Goal: Transaction & Acquisition: Purchase product/service

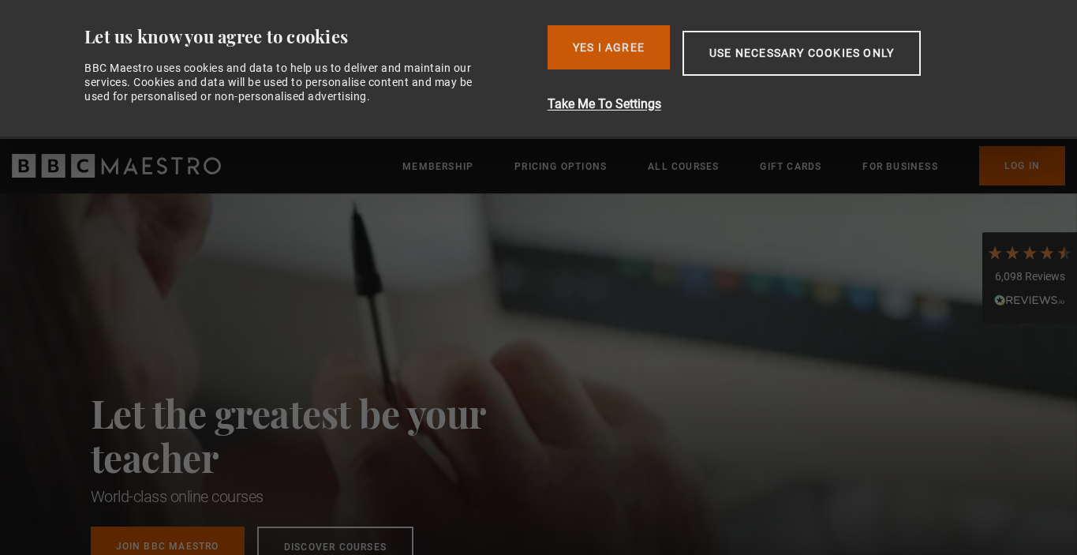
click at [611, 39] on button "Yes I Agree" at bounding box center [608, 47] width 122 height 44
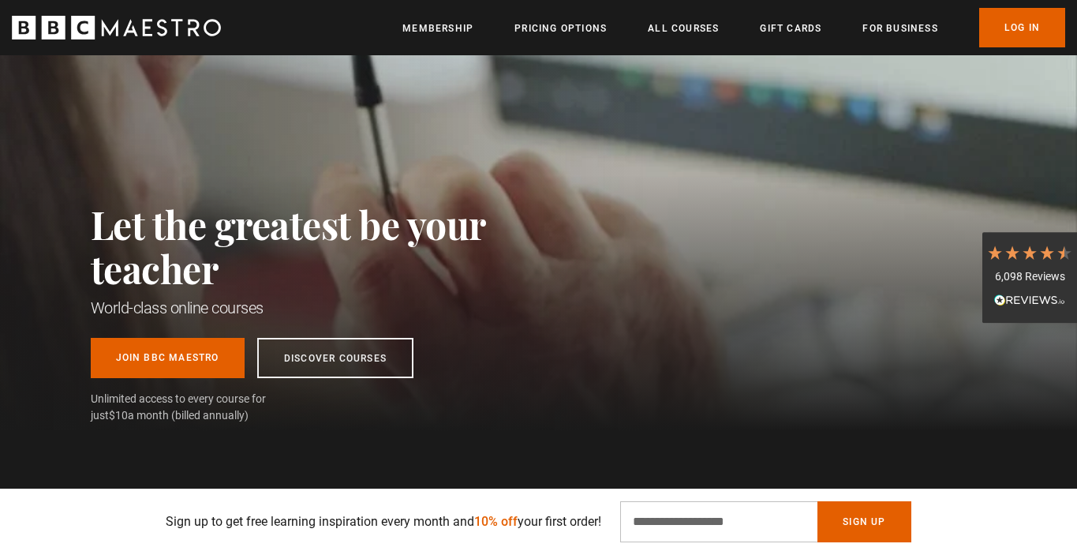
scroll to position [47, 0]
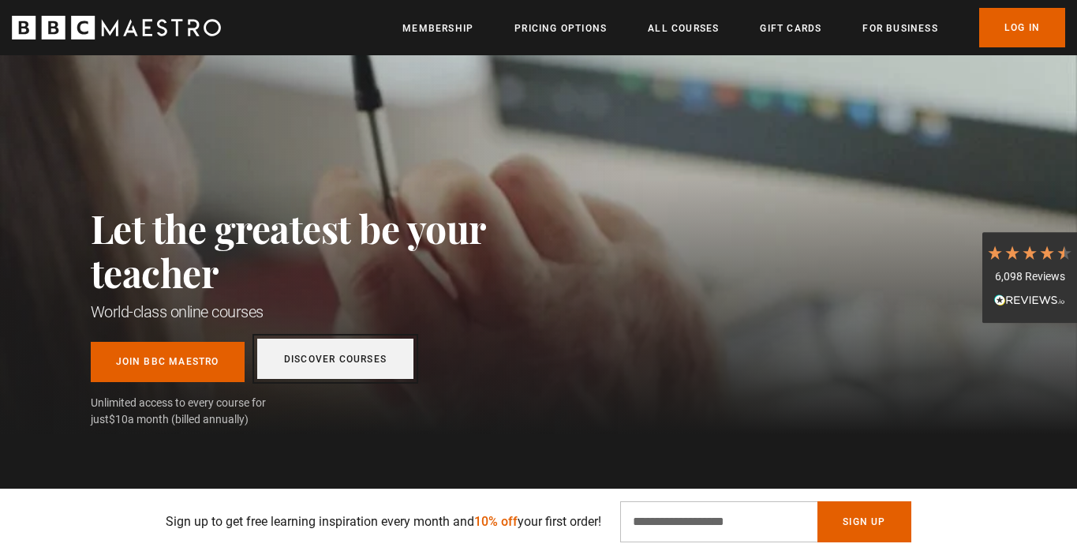
click at [328, 355] on link "Discover Courses" at bounding box center [335, 358] width 156 height 40
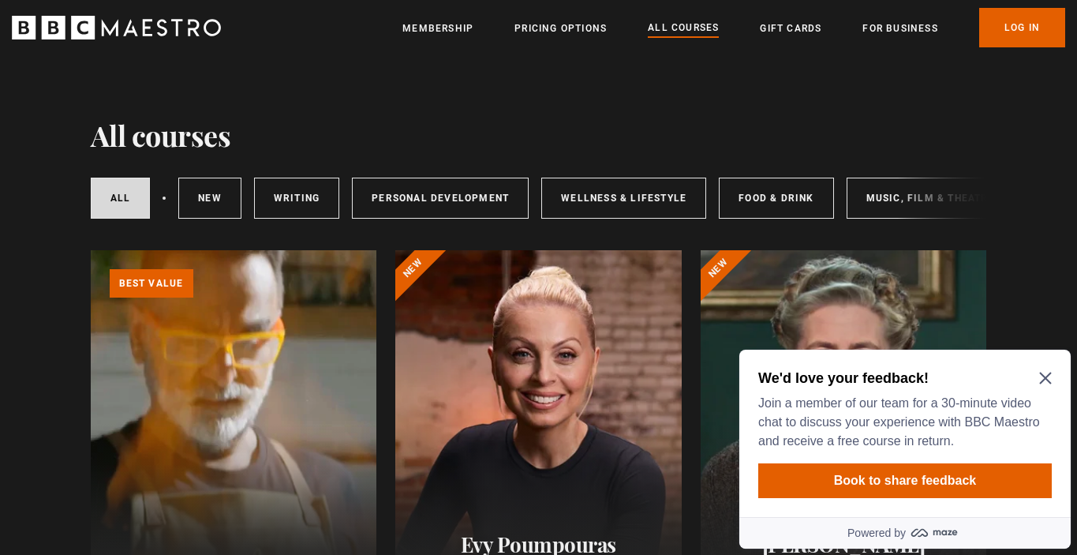
click at [1037, 381] on h2 "We'd love your feedback!" at bounding box center [901, 377] width 287 height 19
click at [1044, 383] on icon "Close Maze Prompt" at bounding box center [1045, 378] width 13 height 13
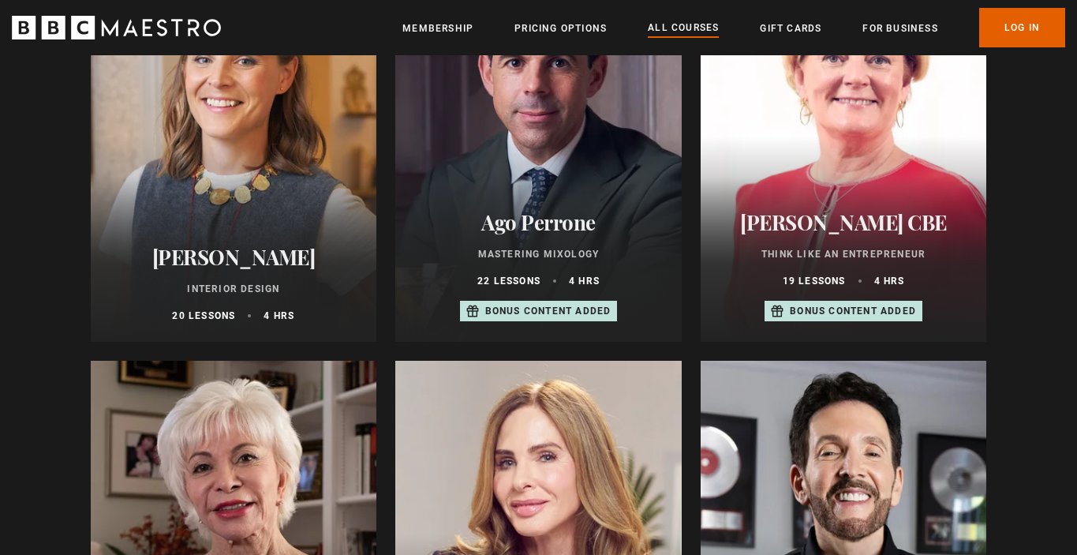
scroll to position [689, 0]
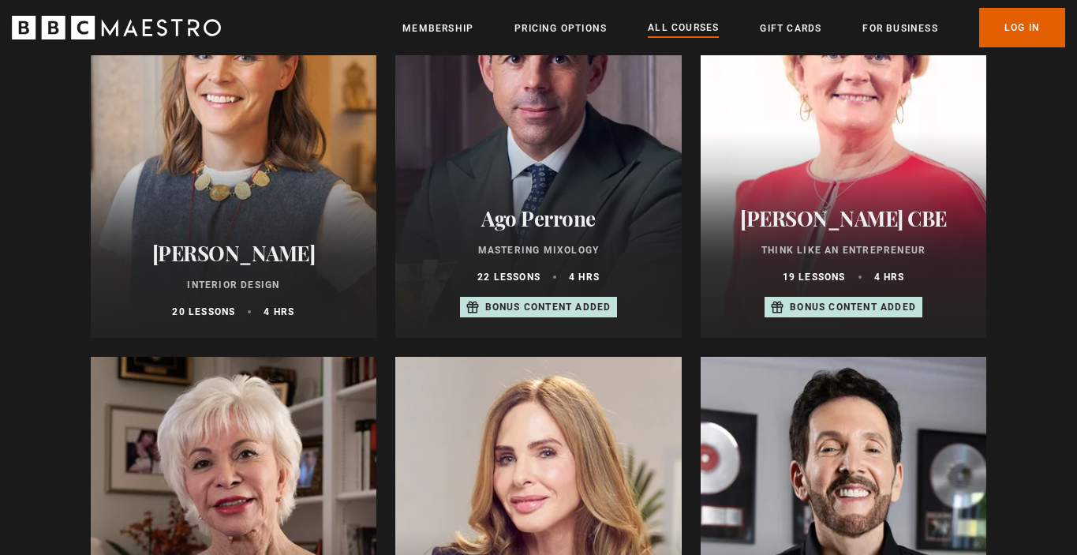
click at [263, 261] on h2 "Beata Heuman" at bounding box center [234, 253] width 248 height 24
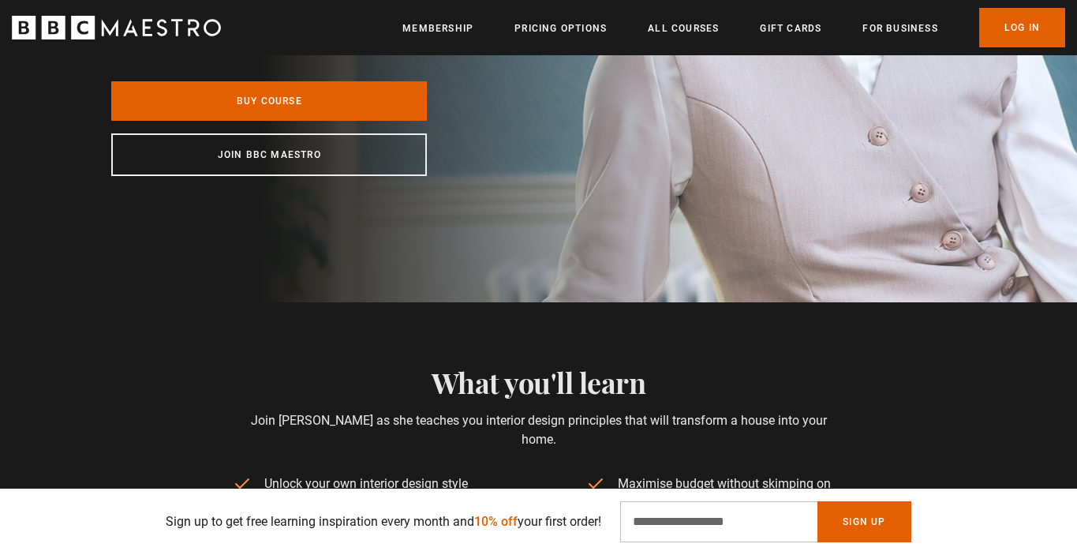
scroll to position [428, 0]
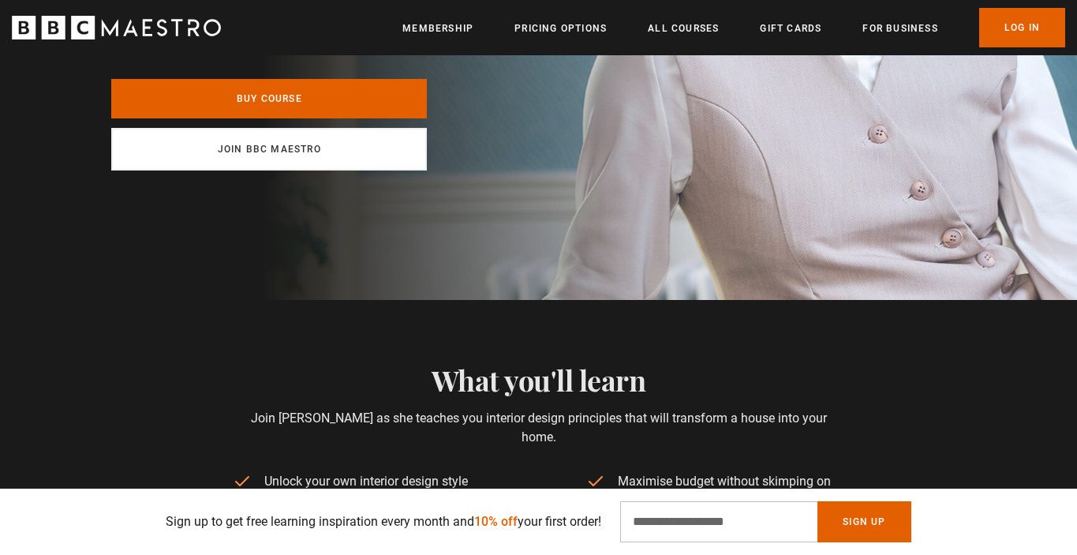
click at [288, 149] on link "Join BBC Maestro" at bounding box center [269, 149] width 316 height 43
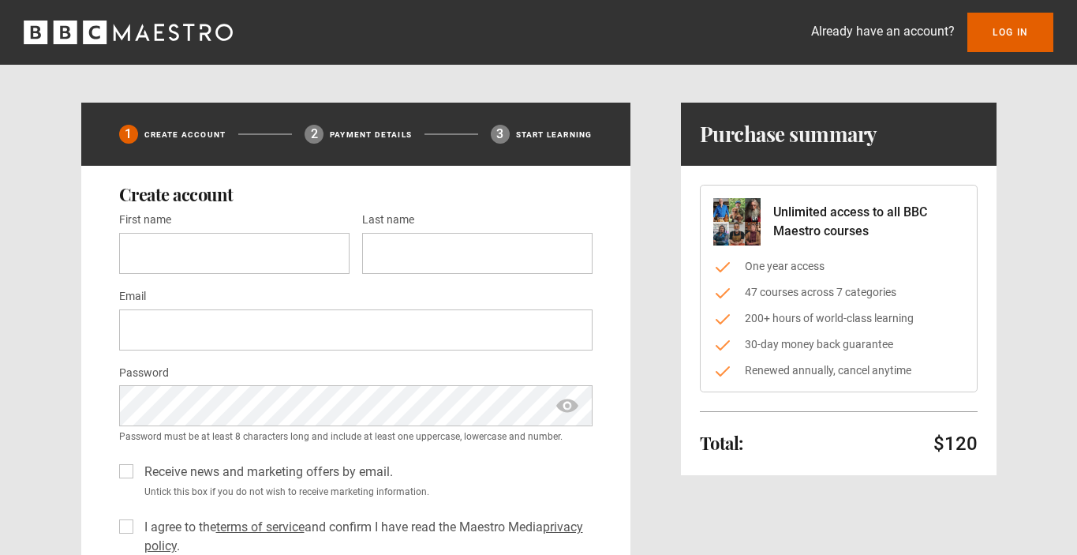
scroll to position [5, 0]
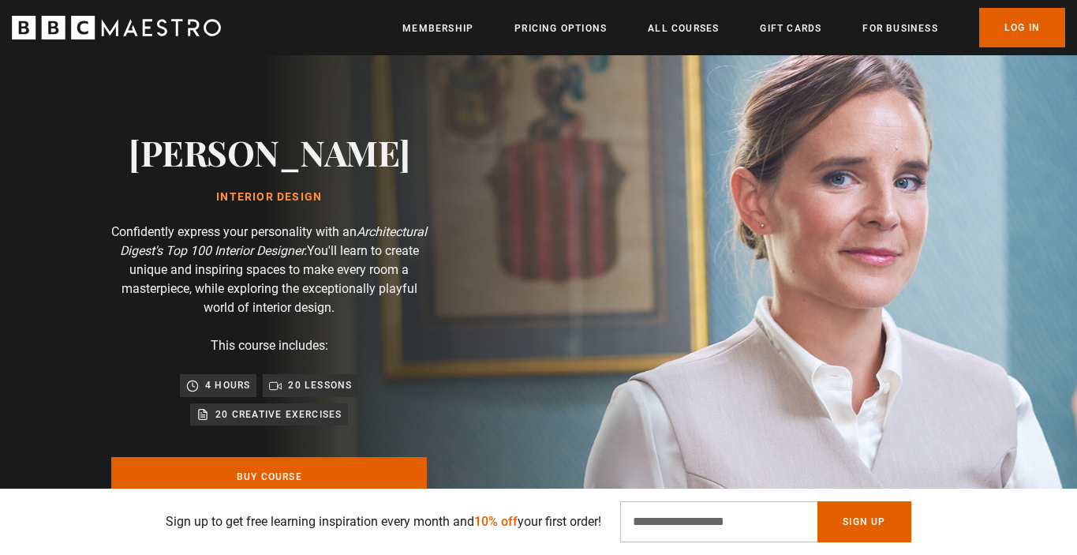
scroll to position [50, 0]
click at [282, 462] on link "Buy Course" at bounding box center [269, 475] width 316 height 39
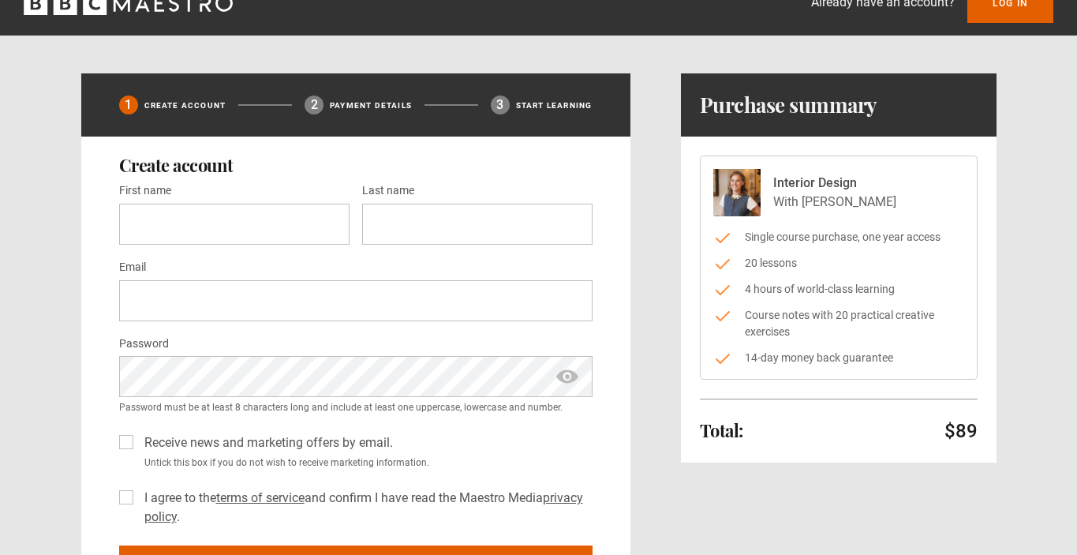
scroll to position [34, 0]
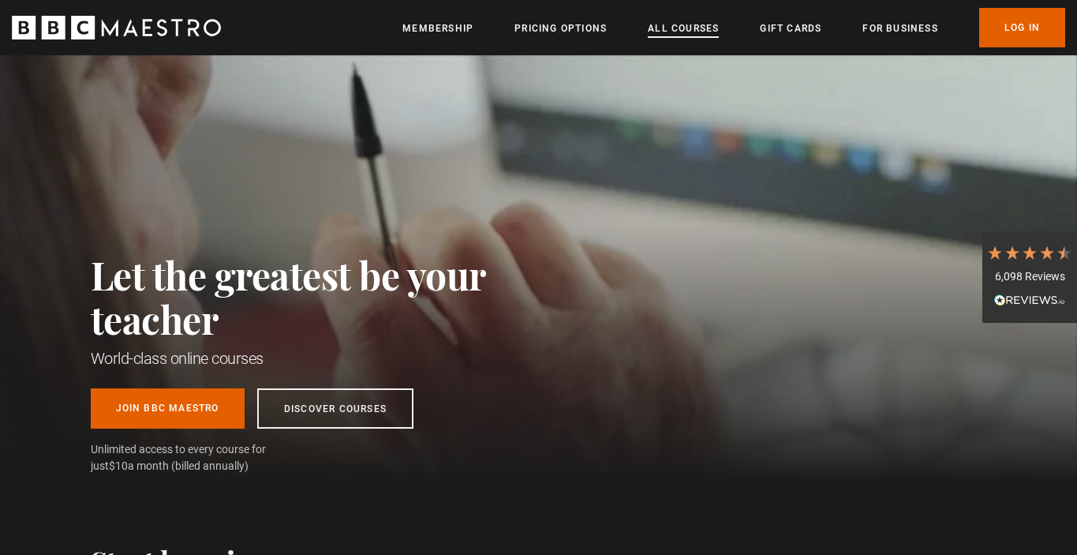
click at [677, 28] on link "All Courses" at bounding box center [683, 29] width 71 height 16
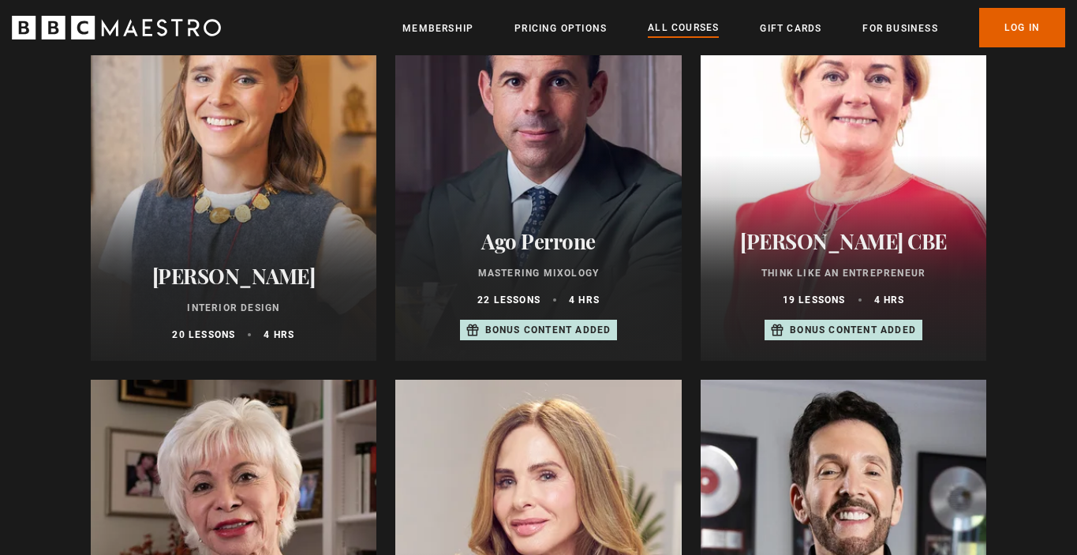
scroll to position [657, 0]
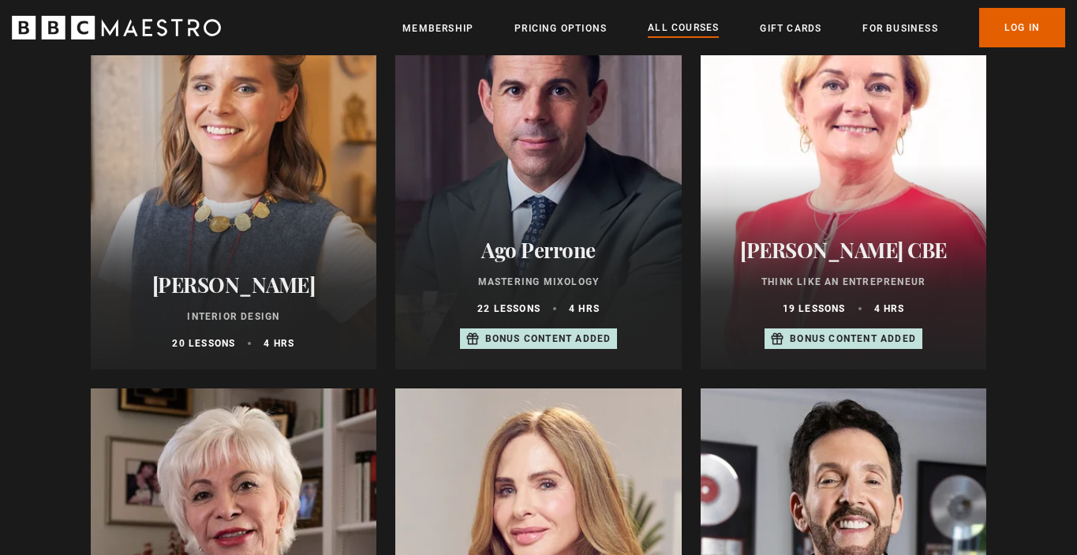
click at [177, 234] on div at bounding box center [234, 180] width 286 height 379
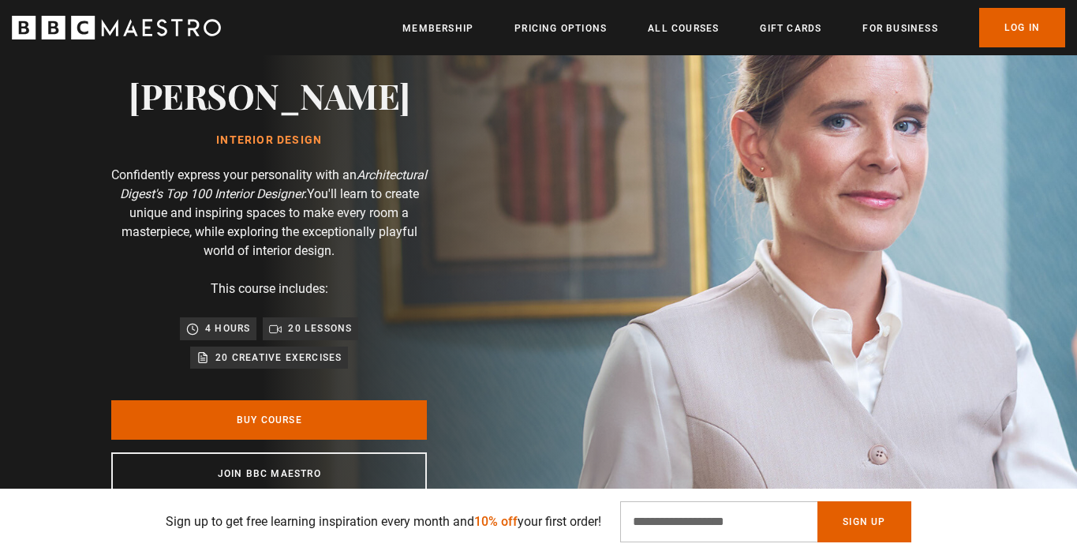
scroll to position [107, 0]
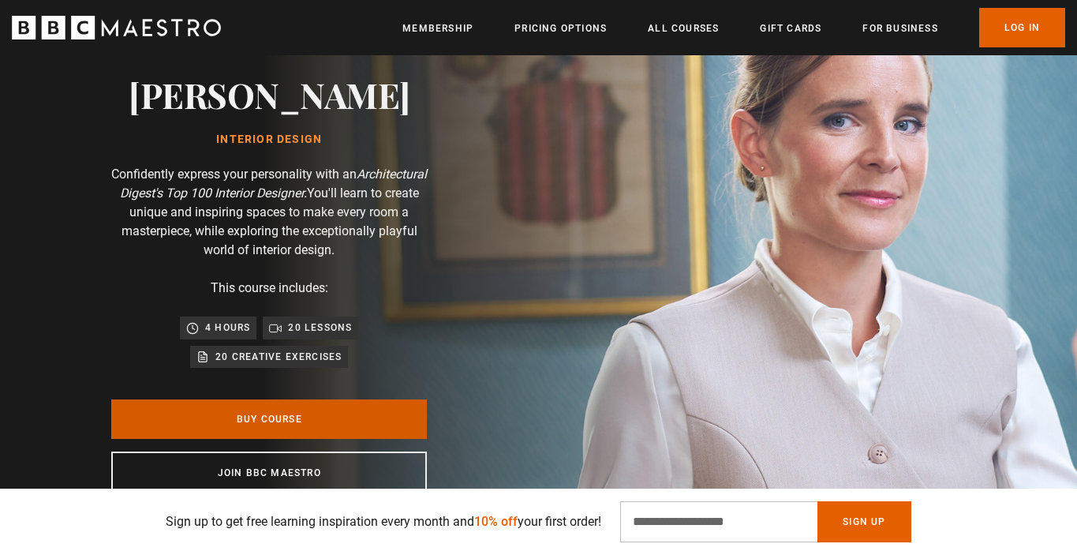
click at [326, 429] on link "Buy Course" at bounding box center [269, 418] width 316 height 39
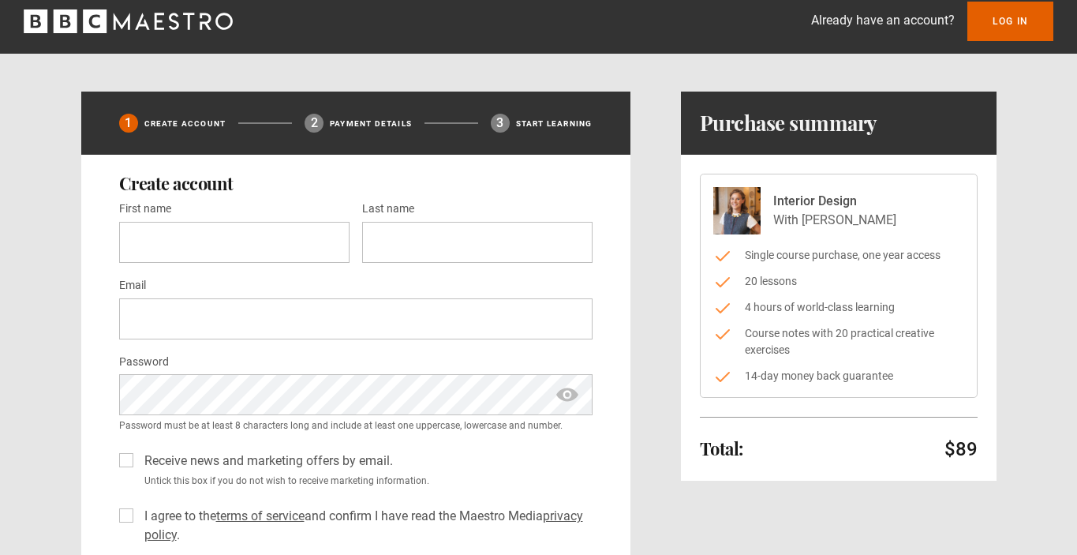
scroll to position [13, 0]
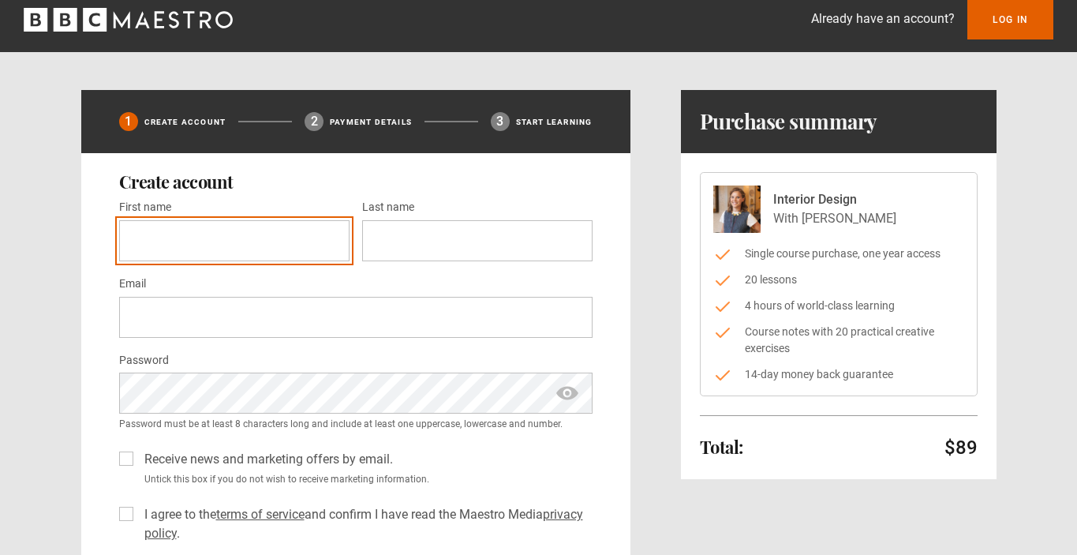
click at [288, 231] on input "First name *" at bounding box center [234, 240] width 230 height 41
type input "*********"
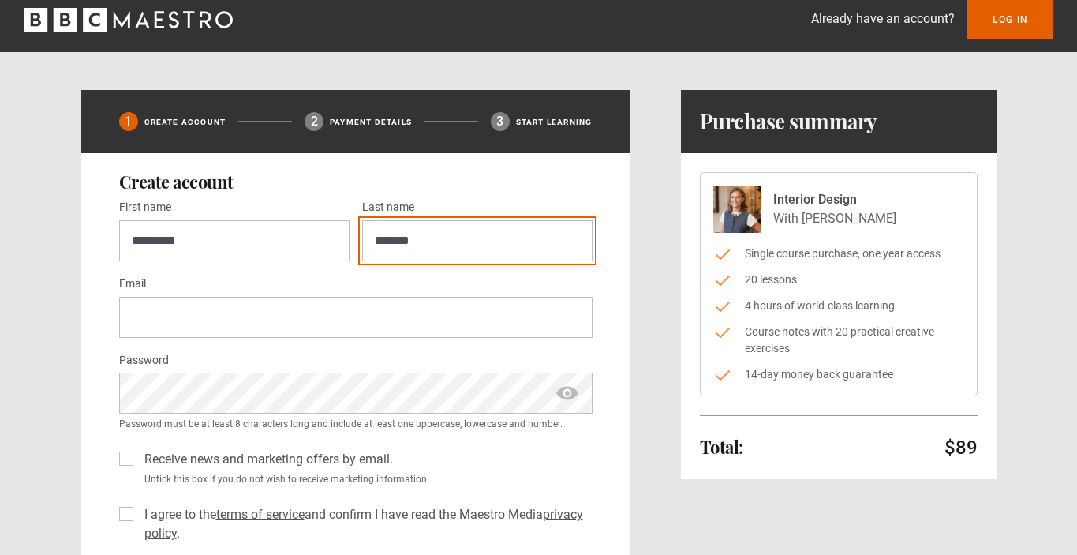
type input "*******"
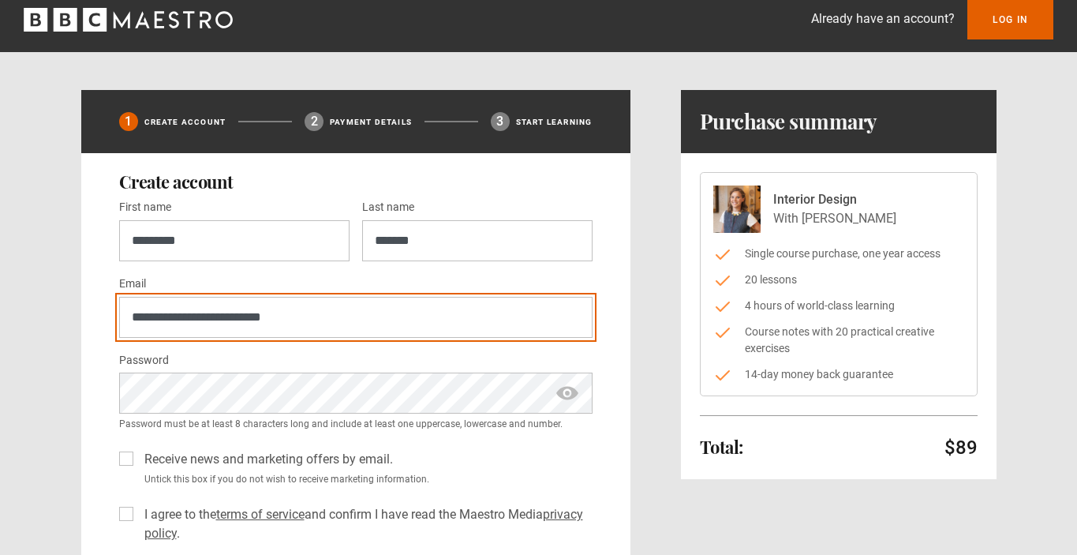
type input "**********"
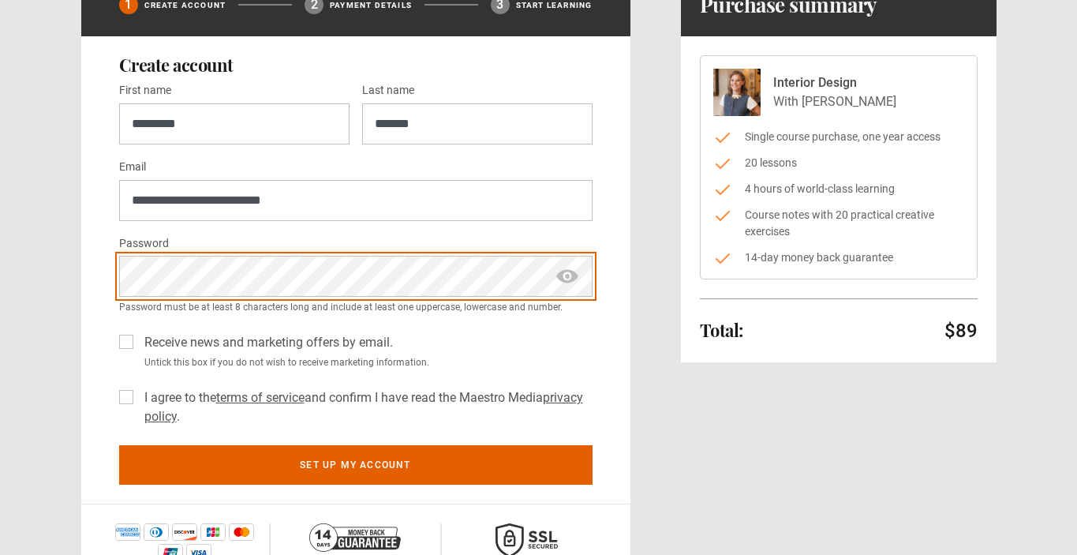
scroll to position [130, 0]
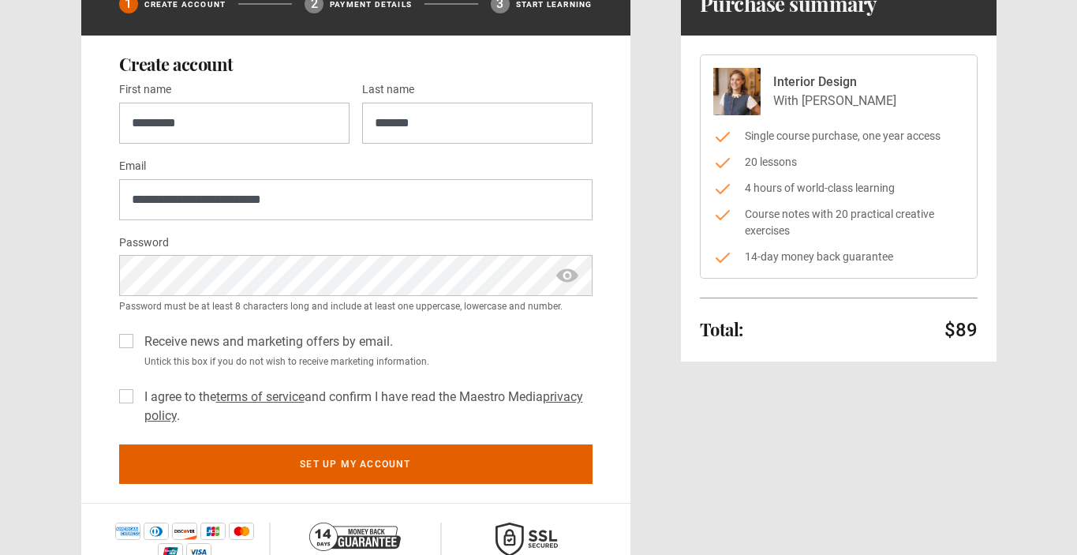
click at [575, 276] on span "show password" at bounding box center [567, 275] width 25 height 41
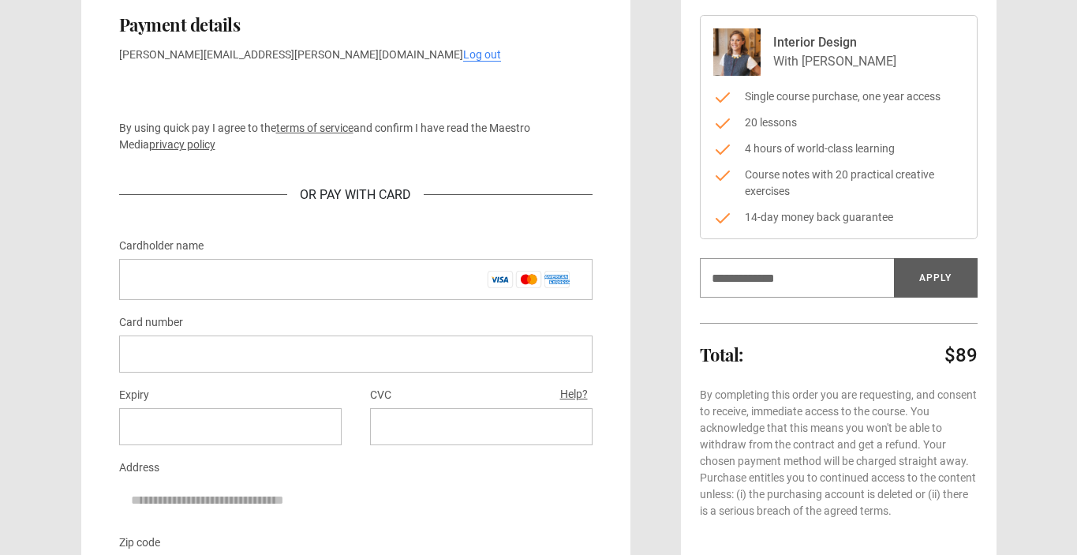
scroll to position [168, 0]
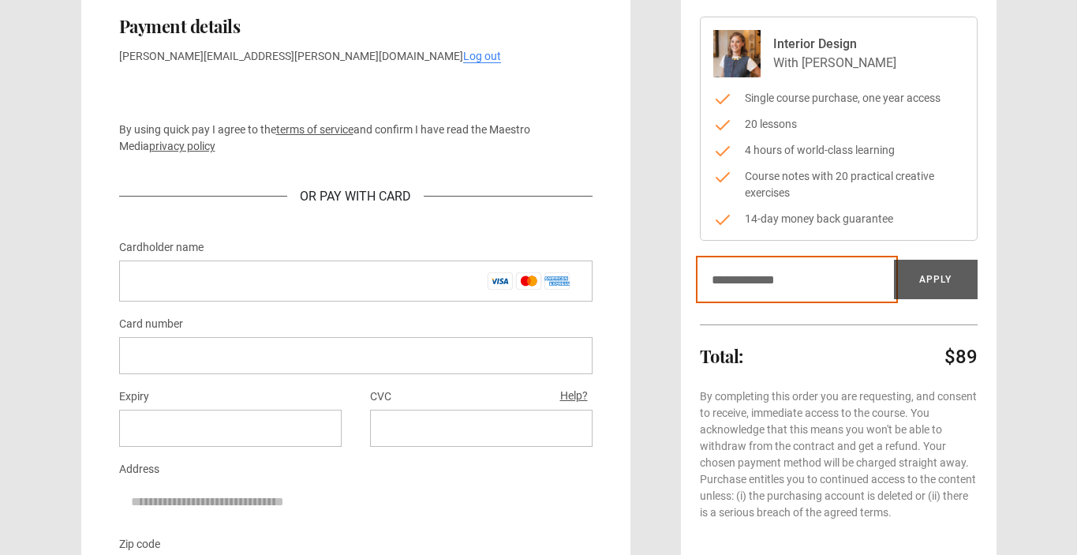
click at [758, 290] on input "Discount code" at bounding box center [797, 279] width 194 height 39
paste input "*******"
type input "*******"
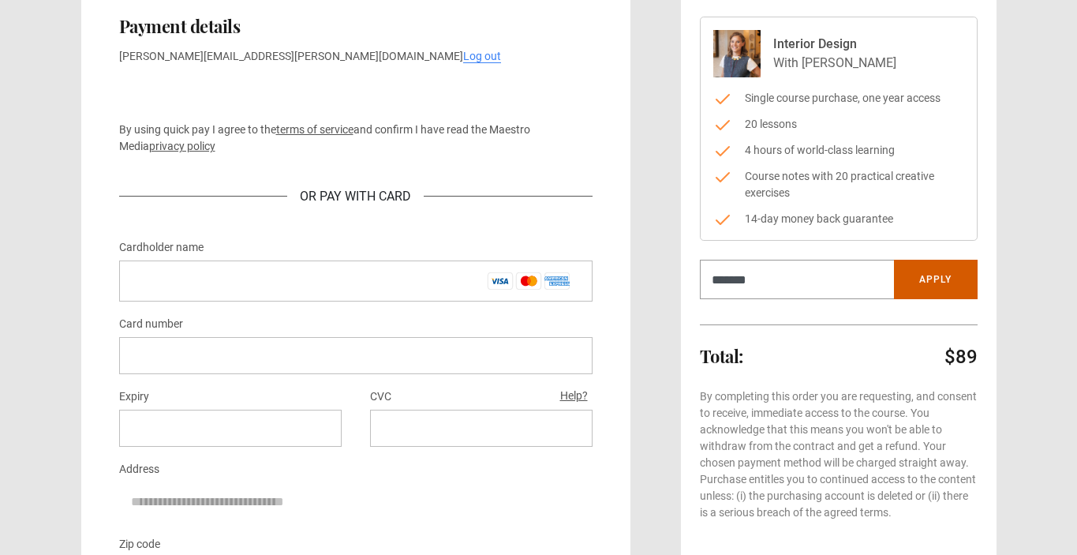
click at [957, 271] on button "Apply" at bounding box center [936, 279] width 84 height 39
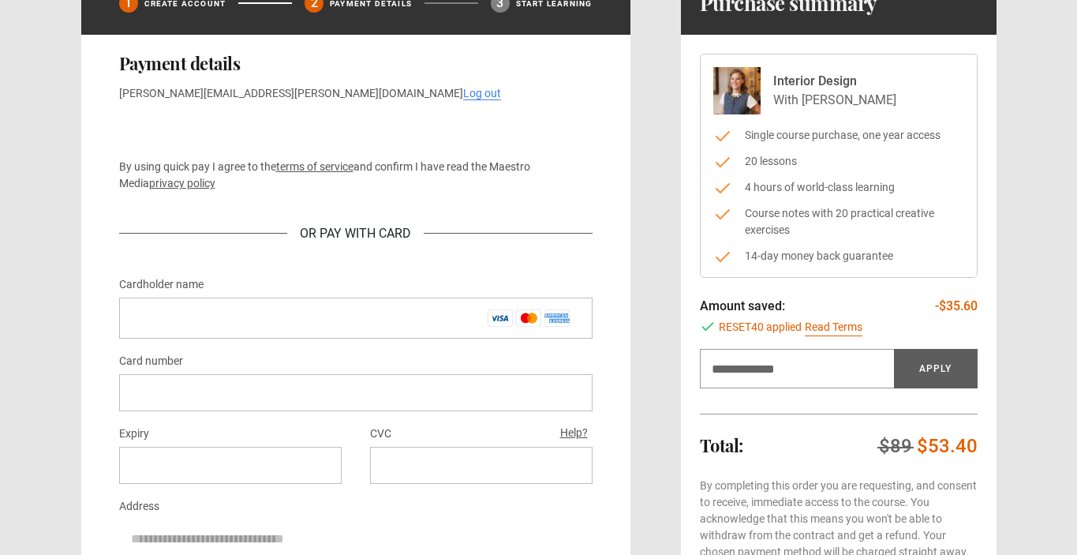
scroll to position [0, 0]
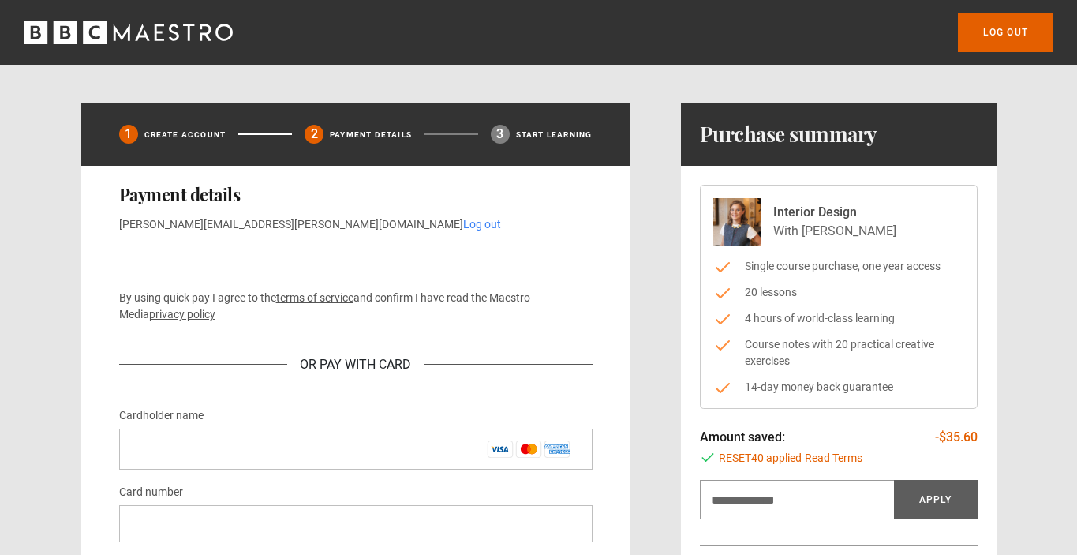
click at [106, 39] on icon "BBC Maestro" at bounding box center [128, 33] width 209 height 24
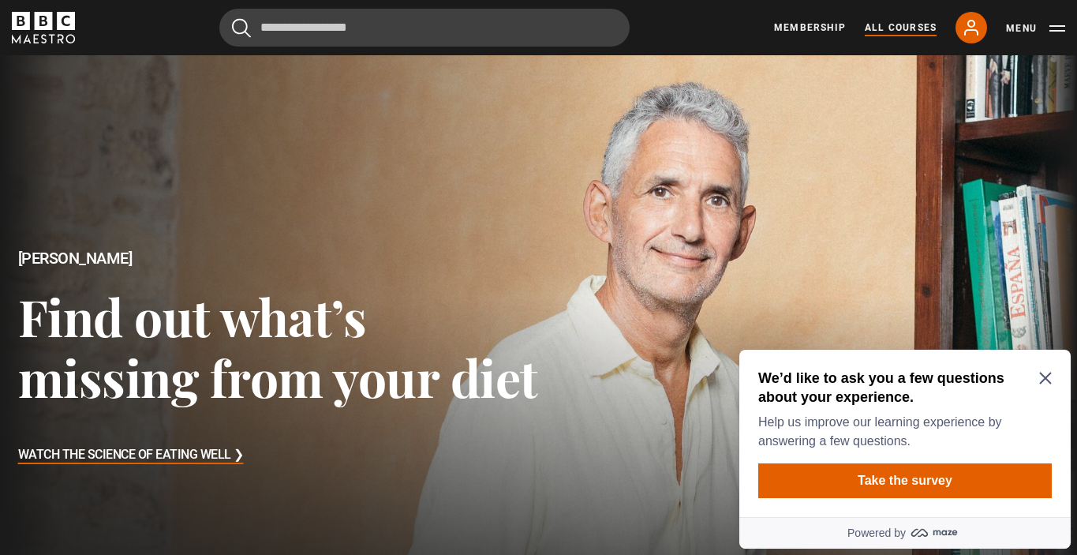
click at [889, 26] on link "All Courses" at bounding box center [901, 28] width 72 height 14
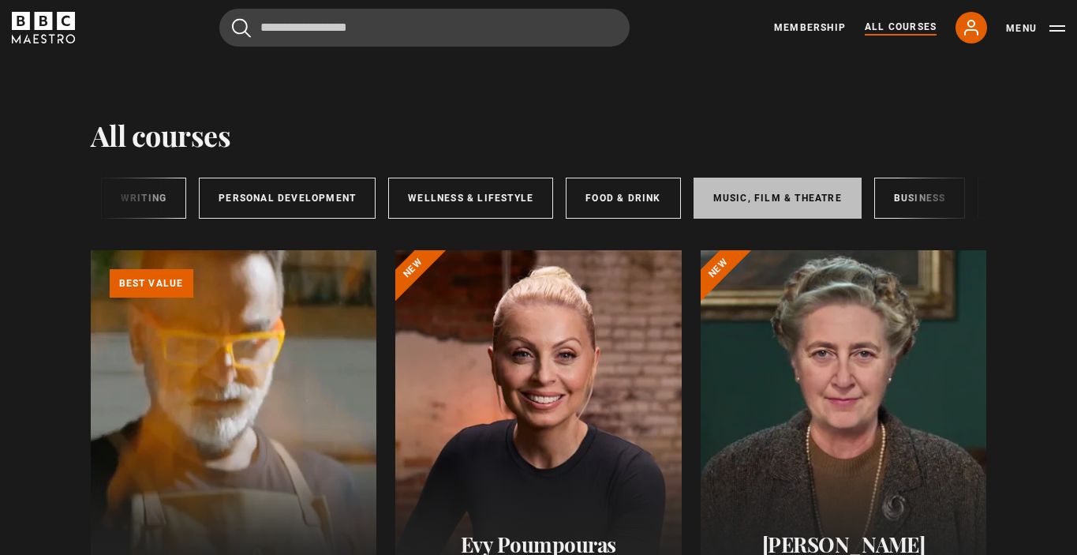
scroll to position [0, 262]
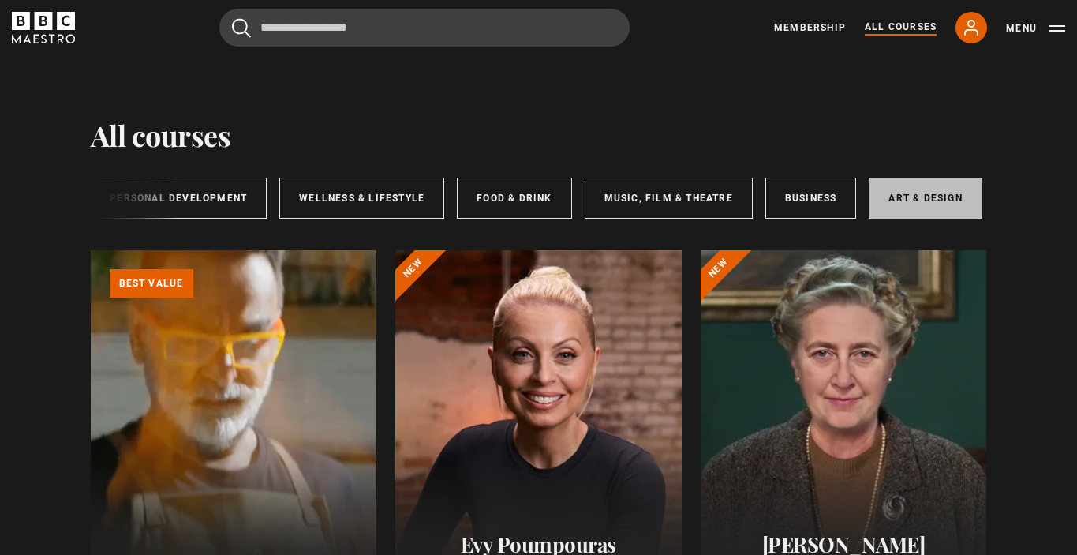
click at [872, 215] on link "Art & Design" at bounding box center [925, 197] width 113 height 41
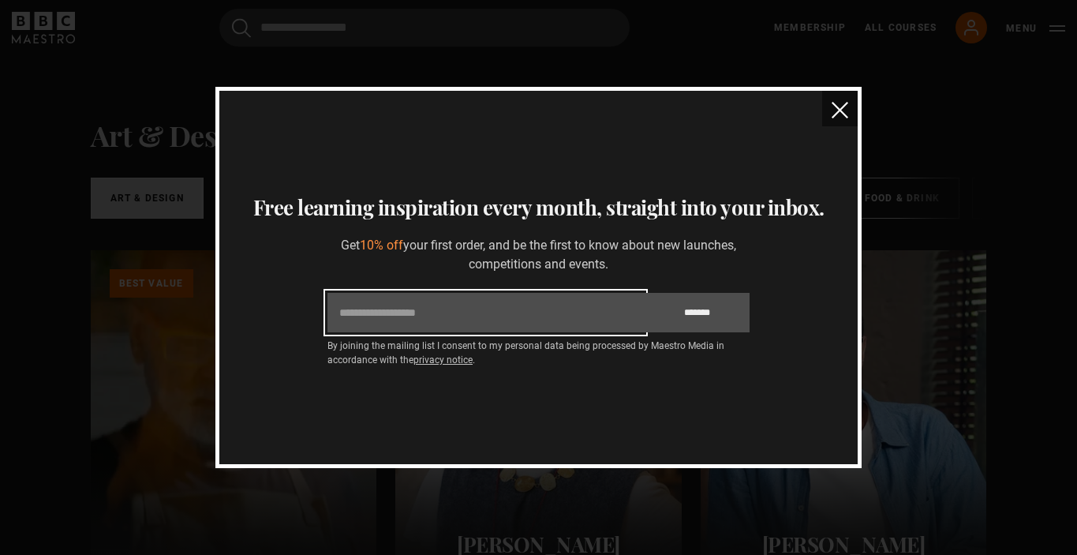
click at [450, 317] on input "Email" at bounding box center [485, 312] width 316 height 39
type input "**********"
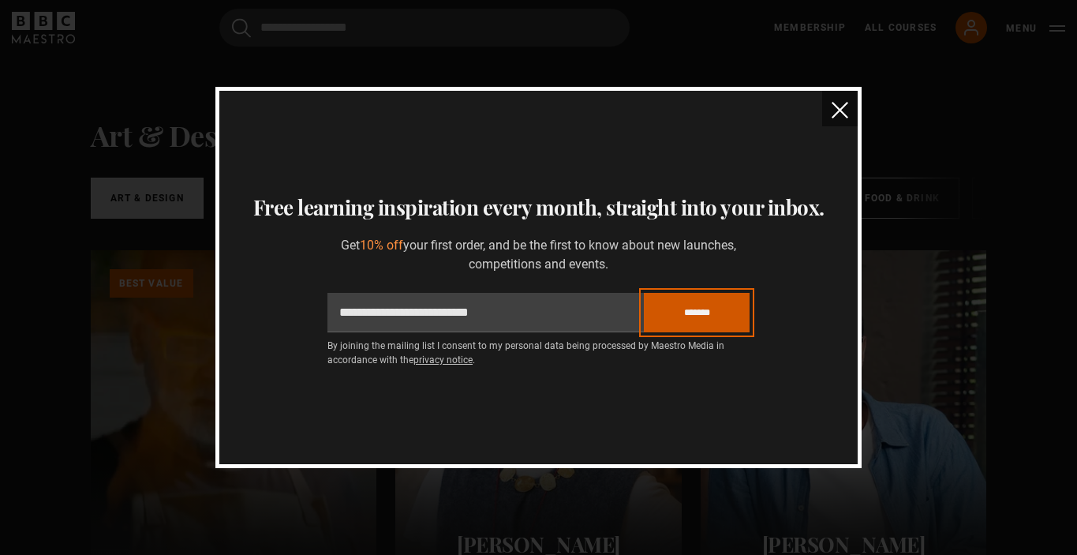
click at [710, 319] on input "*******" at bounding box center [697, 312] width 106 height 39
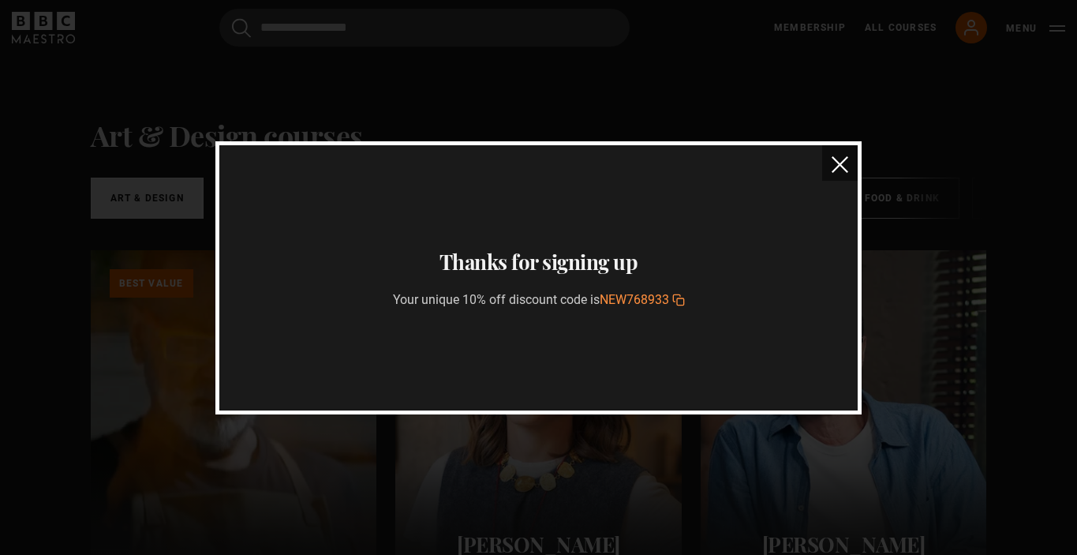
click at [186, 89] on div "**********" at bounding box center [538, 277] width 1077 height 555
click at [458, 151] on section "**********" at bounding box center [538, 277] width 638 height 265
click at [28, 1] on div "**********" at bounding box center [538, 277] width 1077 height 555
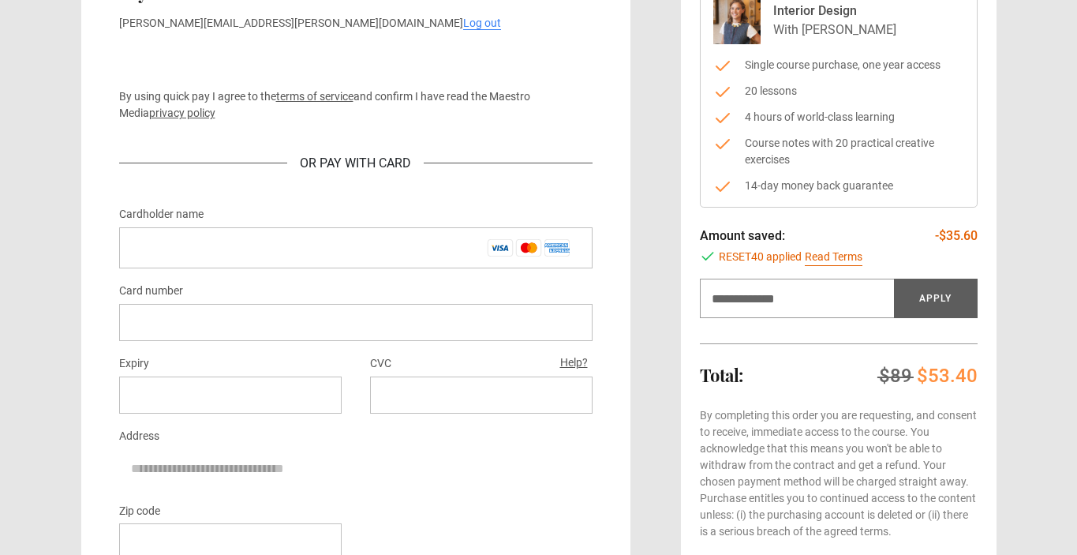
scroll to position [199, 0]
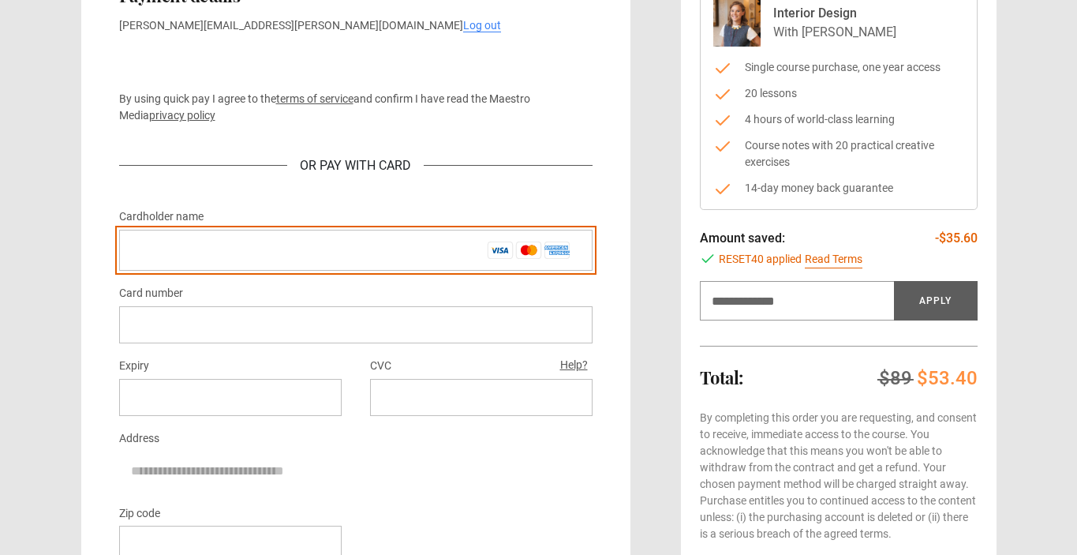
click at [299, 238] on input "Cardholder name *" at bounding box center [355, 250] width 473 height 41
type input "**********"
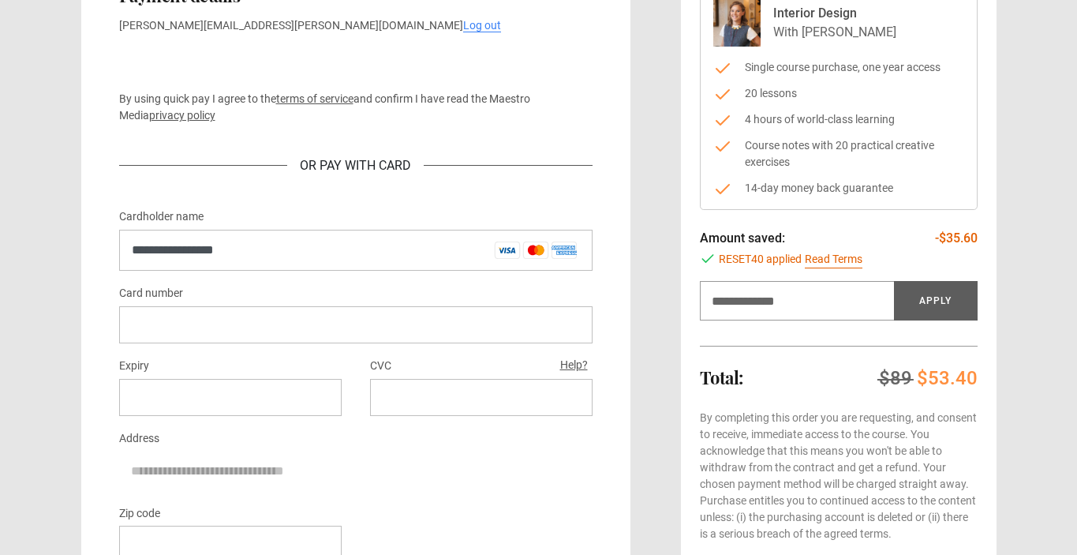
click at [260, 331] on iframe at bounding box center [356, 324] width 448 height 15
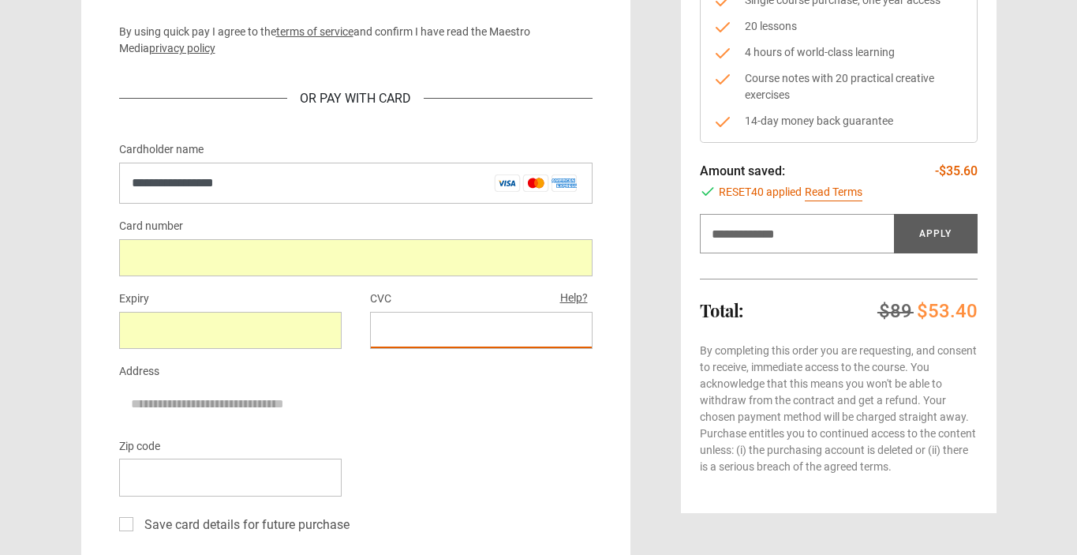
click at [409, 460] on div "Zip code" at bounding box center [355, 472] width 473 height 73
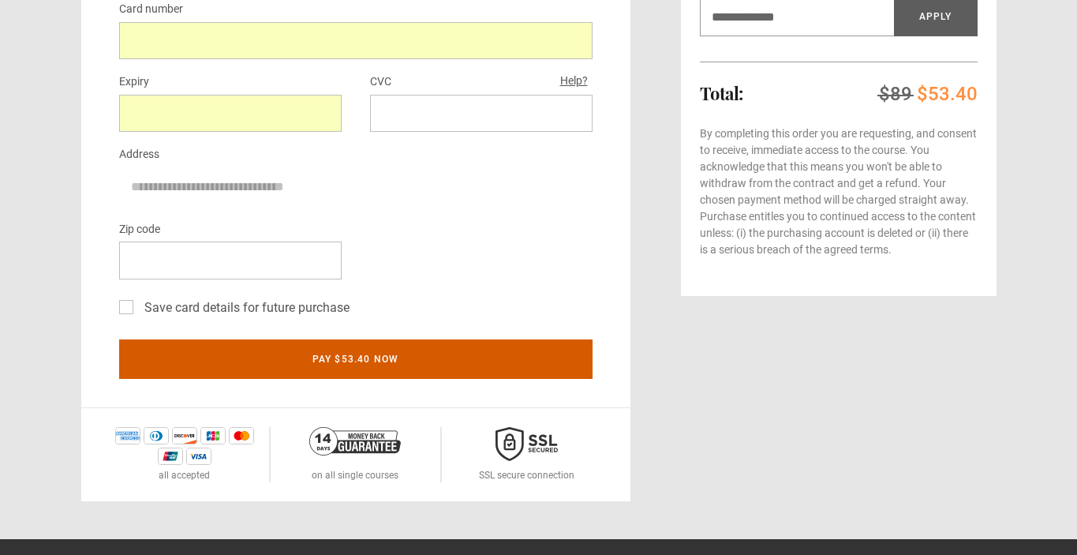
scroll to position [479, 0]
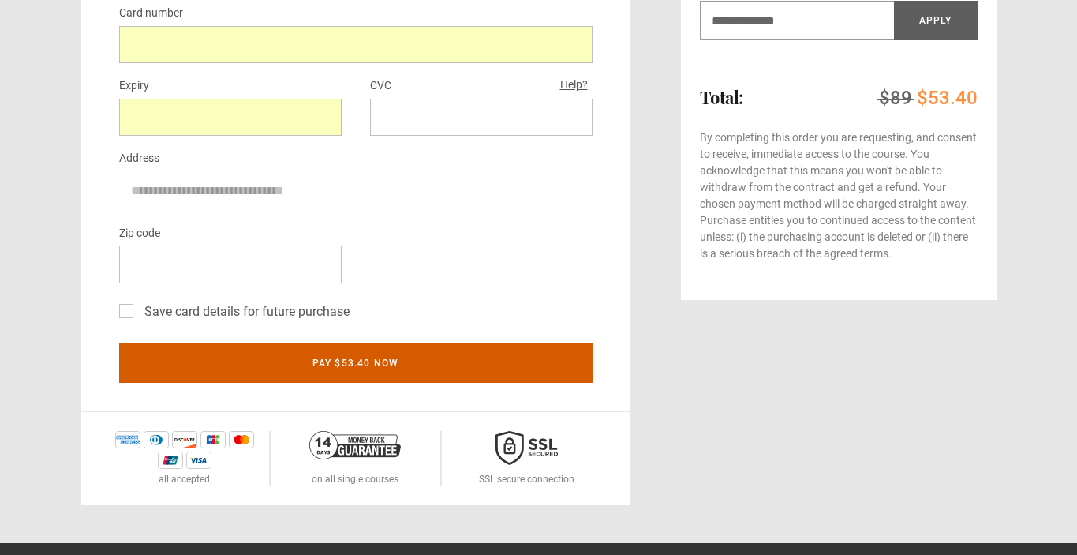
click at [268, 353] on button "Pay $53.40 now" at bounding box center [355, 362] width 473 height 39
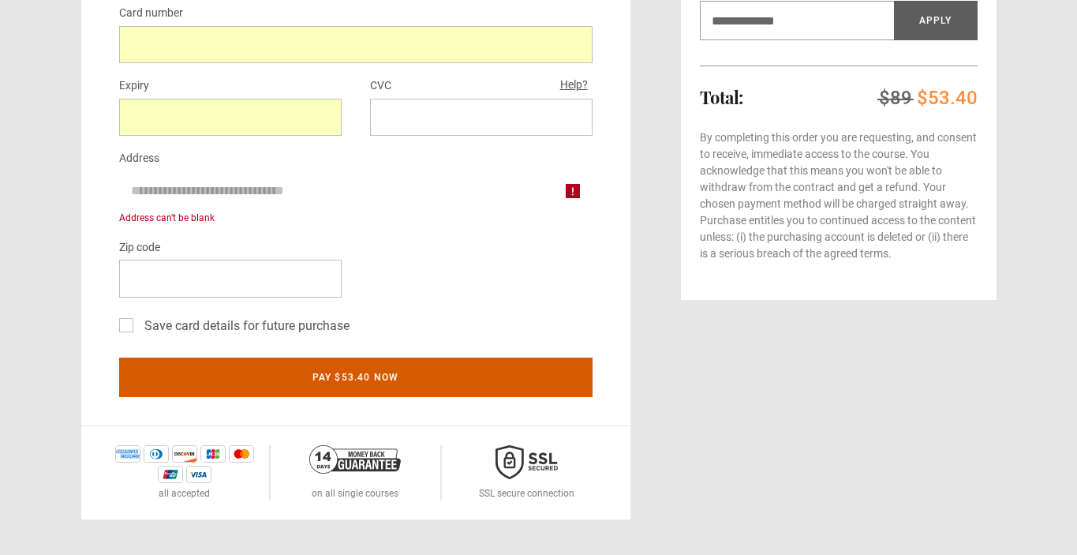
click at [285, 383] on button "Pay $53.40 now" at bounding box center [355, 376] width 473 height 39
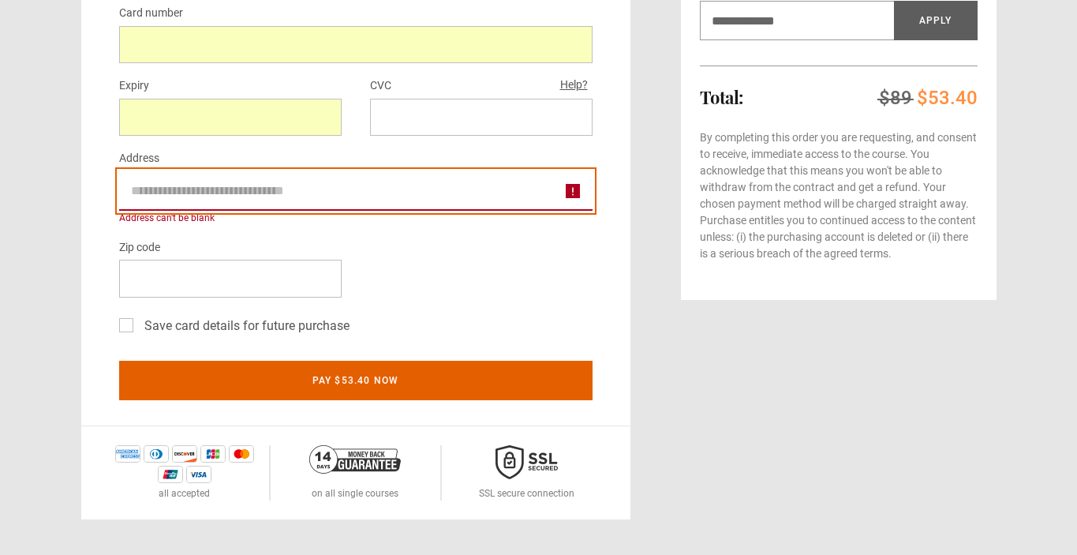
click at [233, 189] on input "Address" at bounding box center [355, 190] width 473 height 39
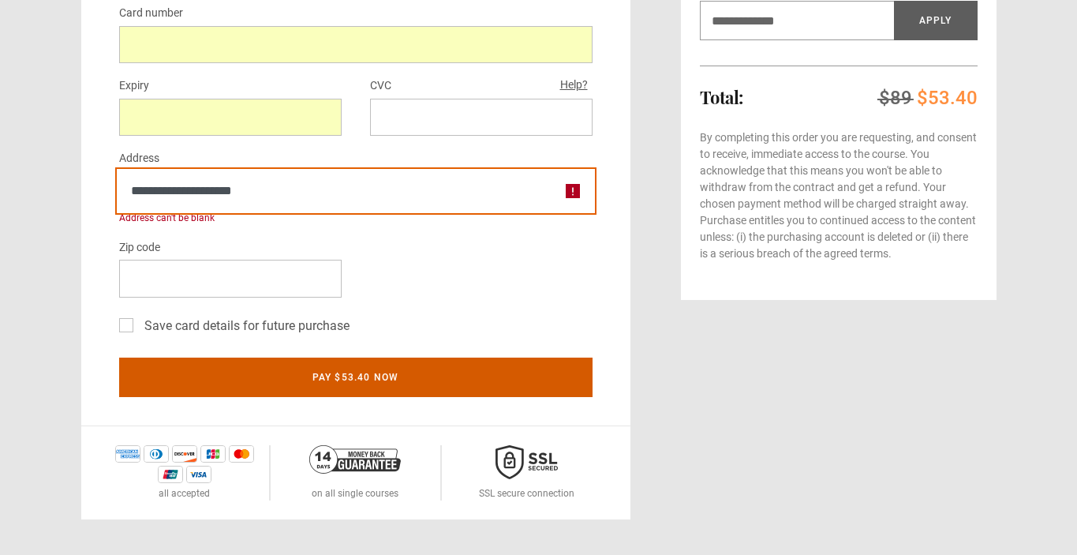
type input "**********"
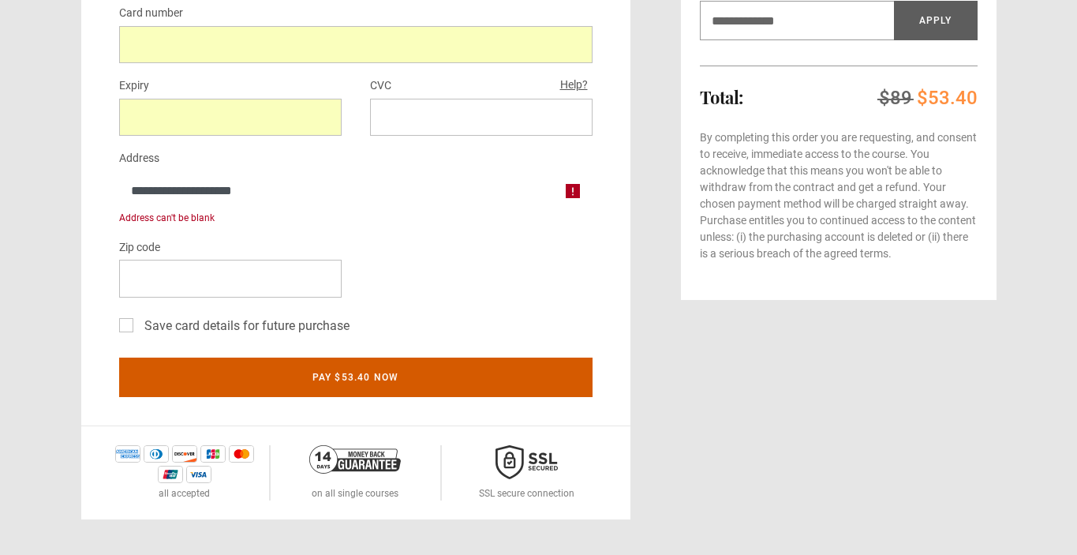
click at [425, 397] on form "**********" at bounding box center [355, 167] width 473 height 480
click at [435, 378] on button "Pay $53.40 now" at bounding box center [355, 376] width 473 height 39
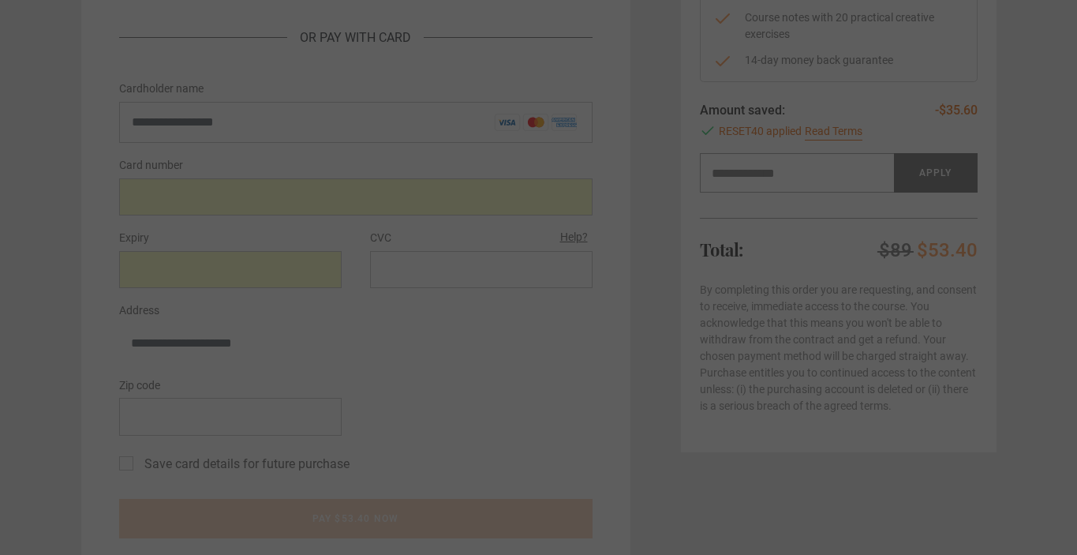
scroll to position [308, 0]
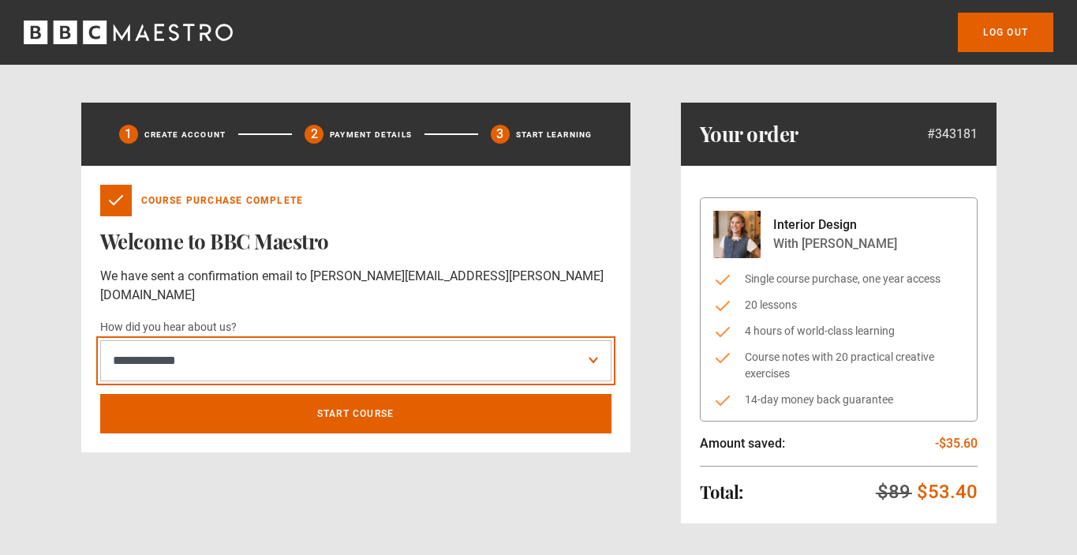
click at [280, 342] on select "**********" at bounding box center [355, 360] width 511 height 41
select select "******"
click at [100, 340] on select "**********" at bounding box center [355, 360] width 511 height 41
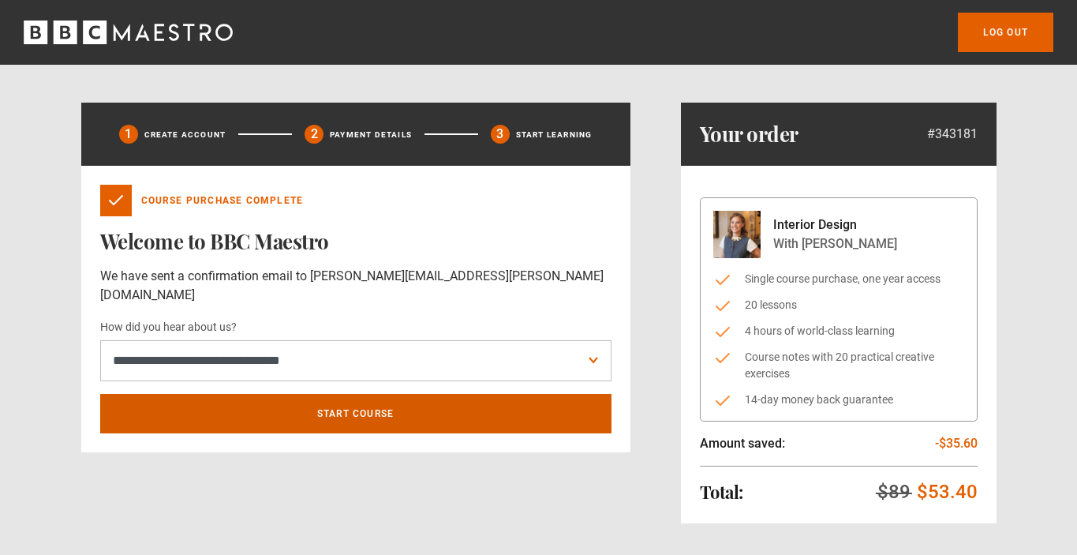
click at [308, 394] on link "Start course" at bounding box center [355, 413] width 511 height 39
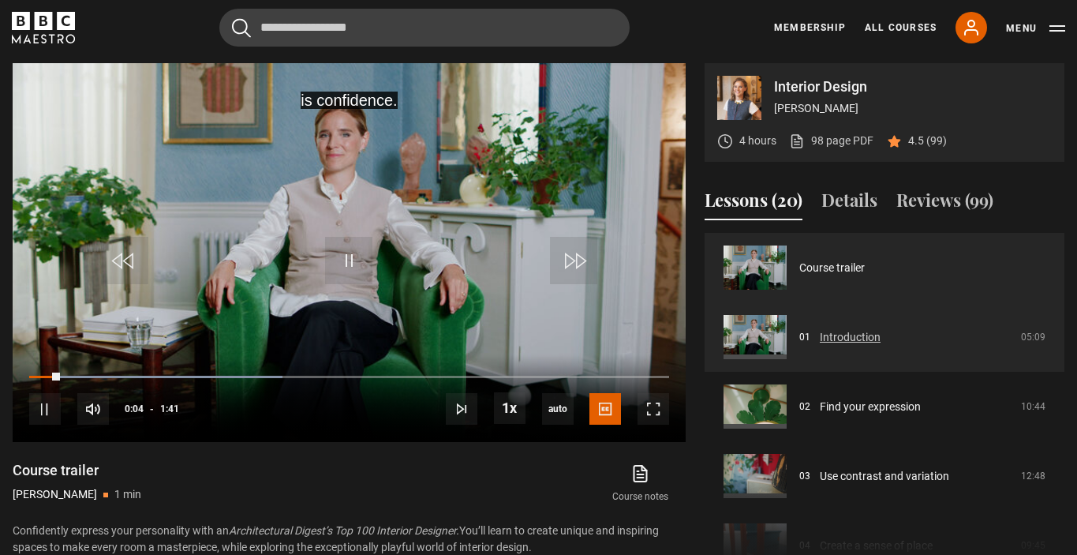
click at [820, 334] on link "Introduction" at bounding box center [850, 337] width 61 height 17
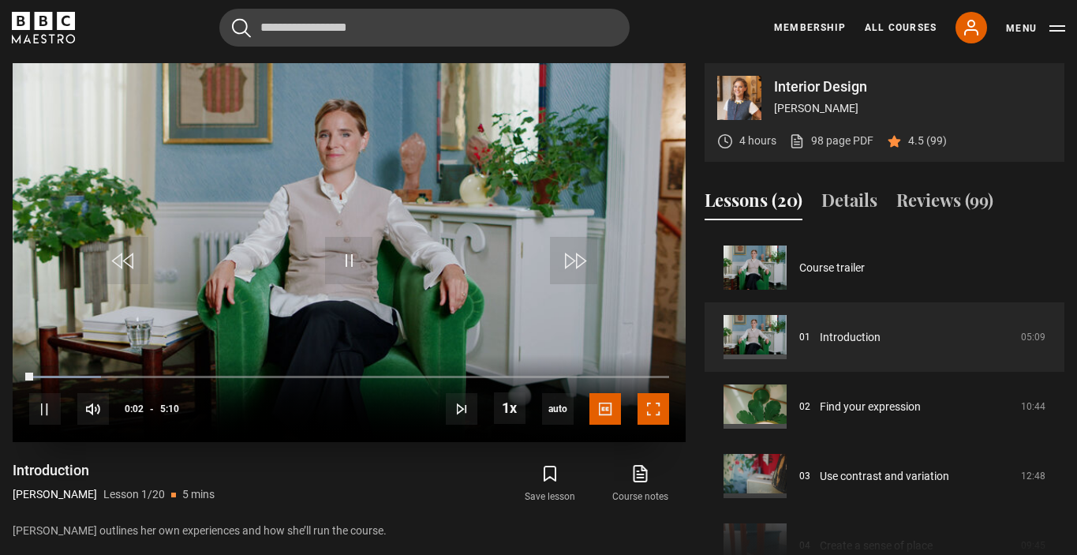
click at [657, 398] on span "Video Player" at bounding box center [653, 409] width 32 height 32
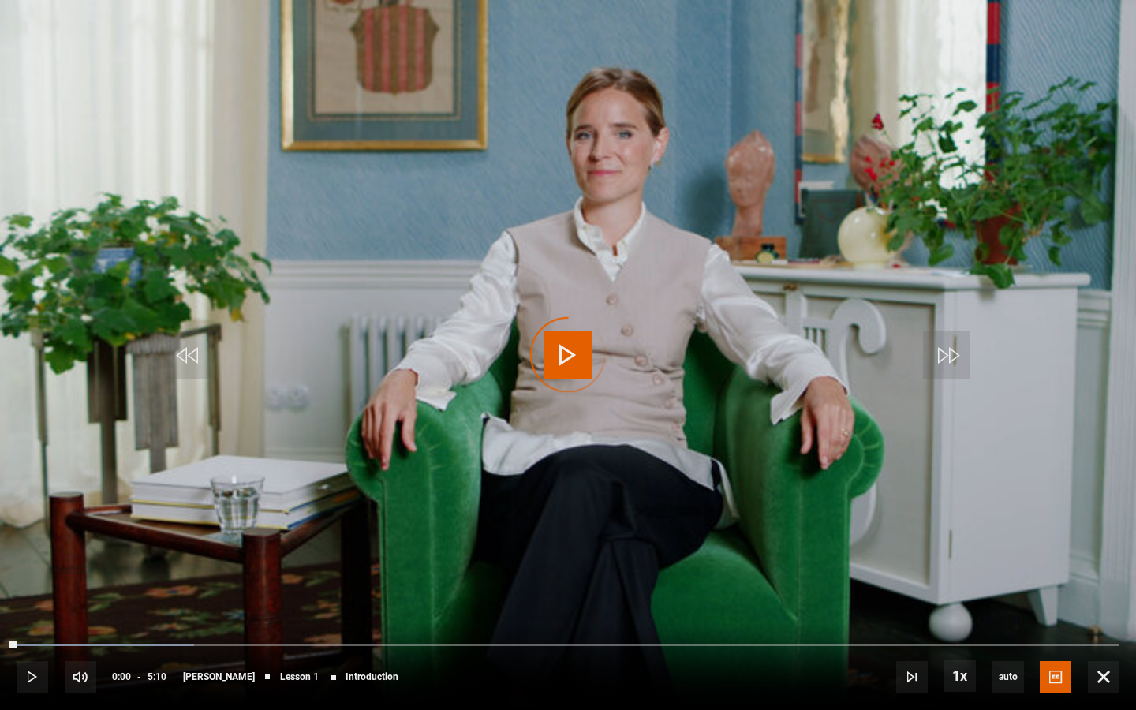
drag, startPoint x: 47, startPoint y: 652, endPoint x: 0, endPoint y: 652, distance: 46.5
click at [0, 554] on div "10s Skip Back 10 seconds Play 10s Skip Forward 10 seconds Loaded : 16.13% 0:00 …" at bounding box center [568, 666] width 1136 height 88
click at [78, 554] on span "Video Player" at bounding box center [81, 677] width 32 height 32
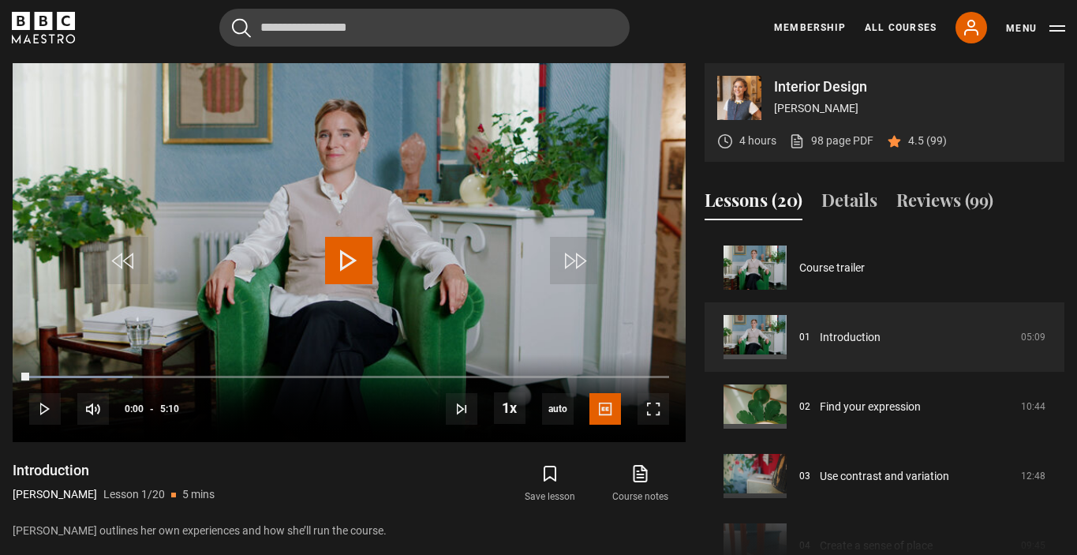
drag, startPoint x: 47, startPoint y: 376, endPoint x: 2, endPoint y: 376, distance: 45.8
click at [2, 376] on div "Interior Design [PERSON_NAME] 4 hours 98 page PDF (opens in new tab) 4.5 (99) V…" at bounding box center [538, 318] width 1077 height 510
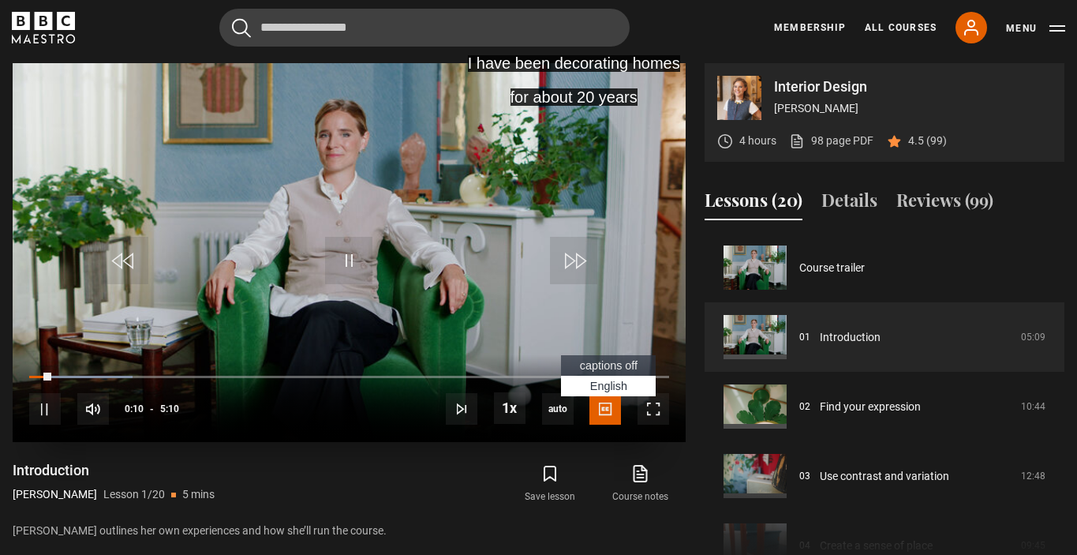
click at [599, 402] on span "Video Player" at bounding box center [605, 409] width 32 height 32
click at [617, 365] on span "captions off" at bounding box center [609, 365] width 58 height 13
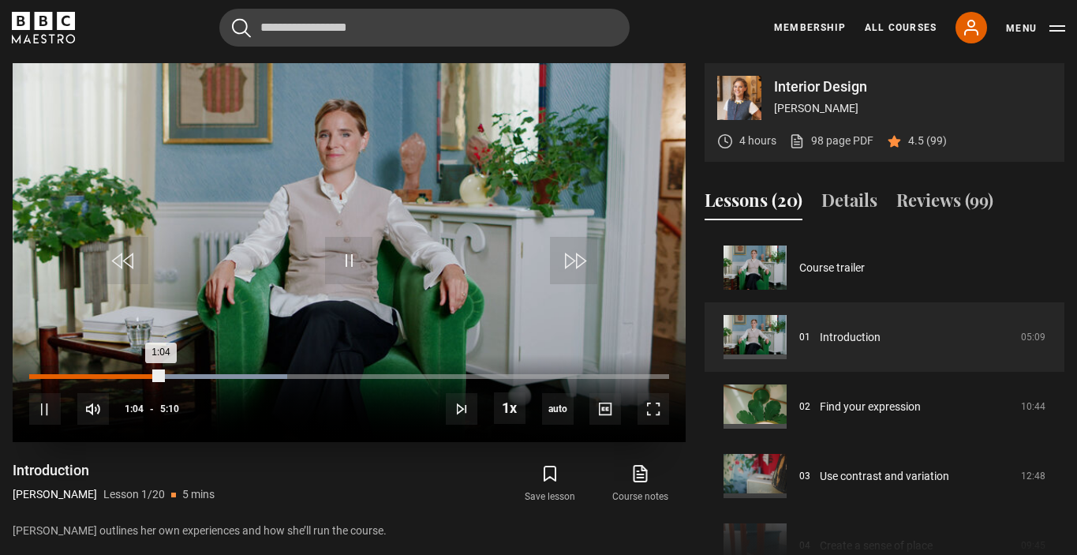
click at [138, 376] on div "Loaded : 40.32% 0:52 1:04" at bounding box center [349, 376] width 640 height 5
click at [120, 375] on div "Loaded : 40.32% 0:43 0:55" at bounding box center [349, 376] width 640 height 5
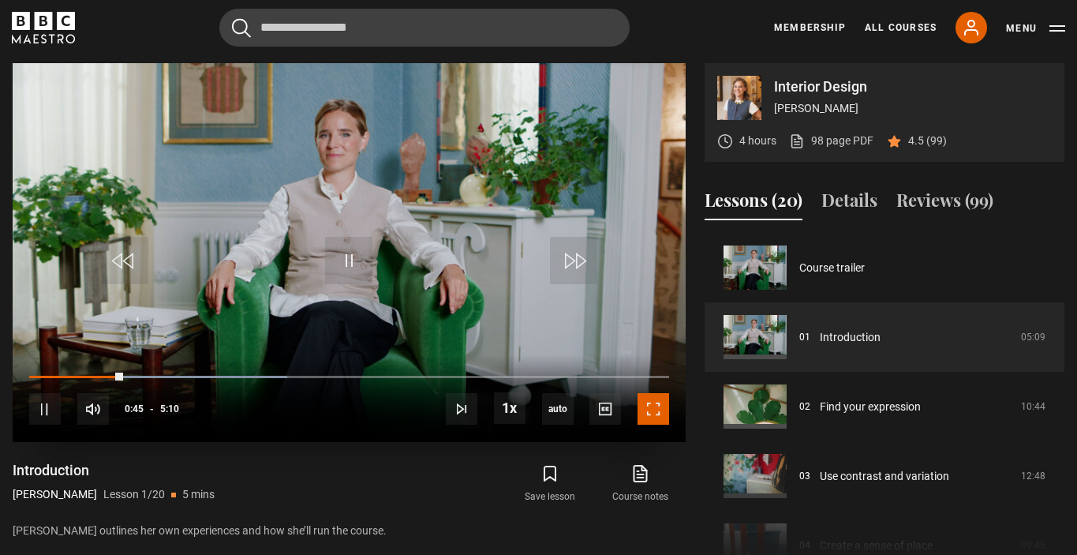
click at [654, 408] on span "Video Player" at bounding box center [653, 409] width 32 height 32
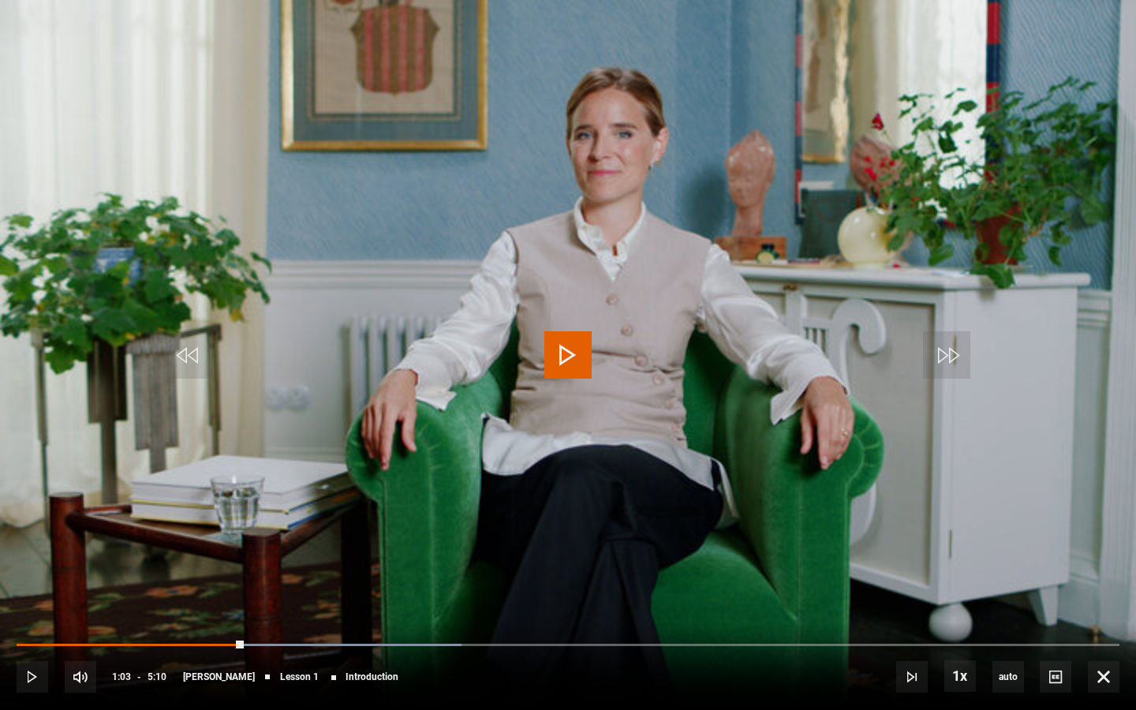
click at [688, 496] on video "Video Player" at bounding box center [568, 355] width 1136 height 710
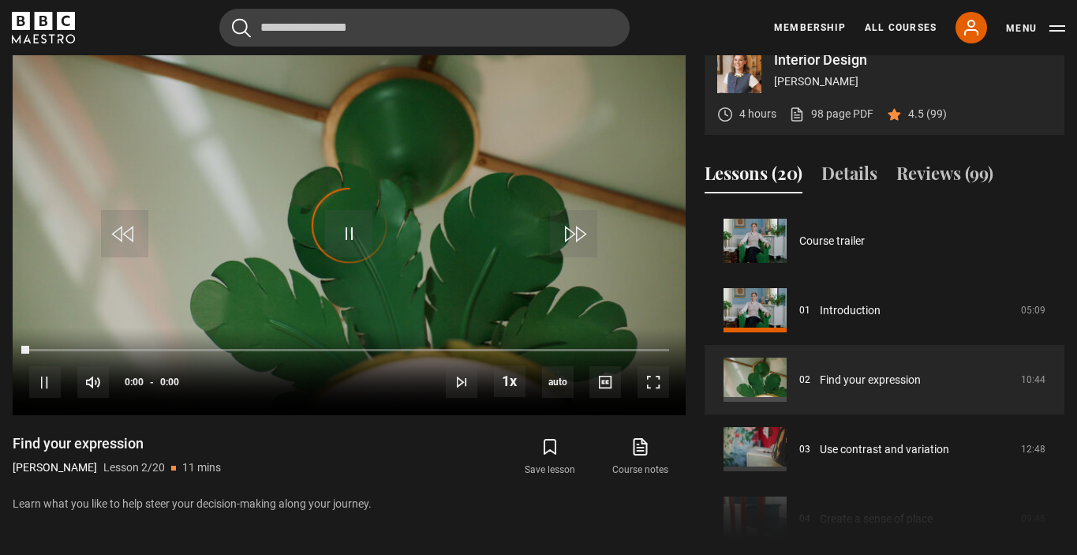
scroll to position [69, 0]
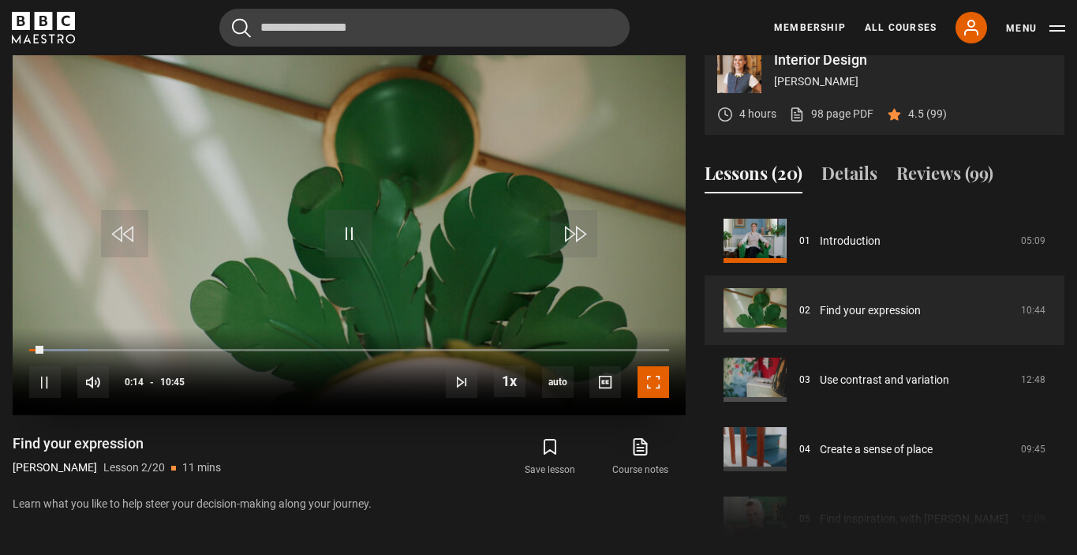
click at [661, 376] on span "Video Player" at bounding box center [653, 382] width 32 height 32
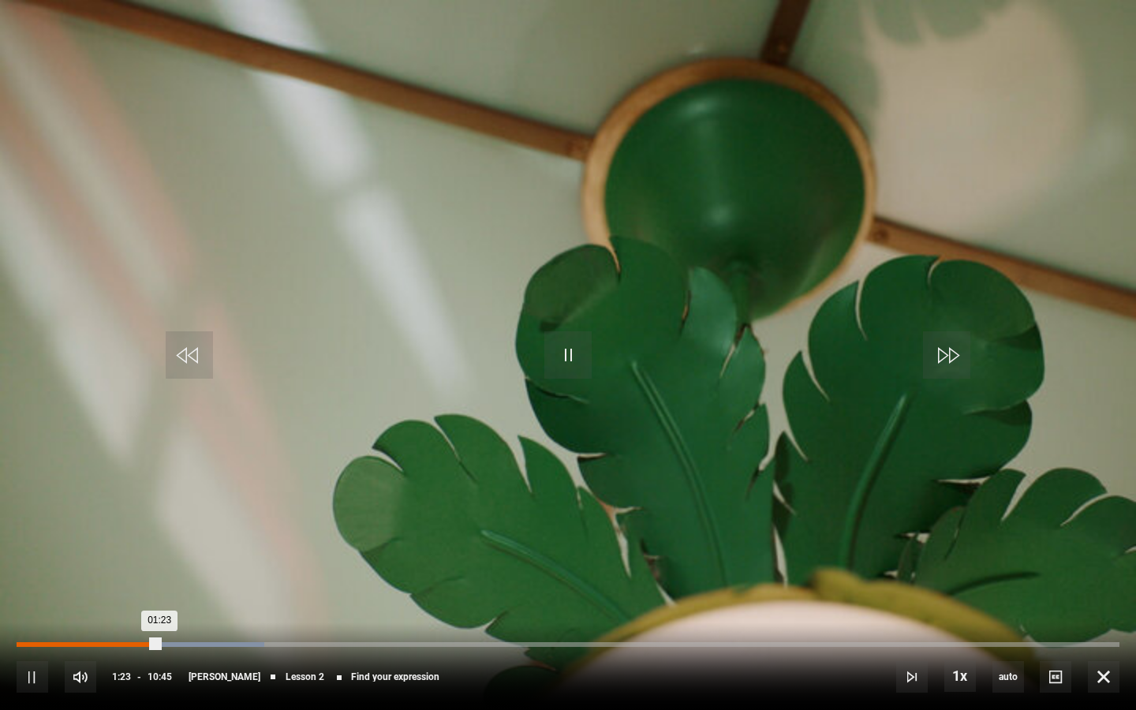
click at [144, 554] on div "Loaded : 22.48% 01:14 01:23" at bounding box center [568, 644] width 1103 height 5
click at [186, 554] on div "10s Skip Back 10 seconds Pause 10s Skip Forward 10 seconds Loaded : 29.46% 01:4…" at bounding box center [568, 666] width 1136 height 88
click at [172, 554] on div "10s Skip Back 10 seconds Pause 10s Skip Forward 10 seconds Loaded : 29.46% 01:4…" at bounding box center [568, 666] width 1136 height 88
click at [172, 554] on div "Loaded : 29.46% 01:31 01:31" at bounding box center [568, 644] width 1103 height 5
click at [158, 554] on div "Loaded : 24.03% 01:23 01:32" at bounding box center [568, 644] width 1103 height 5
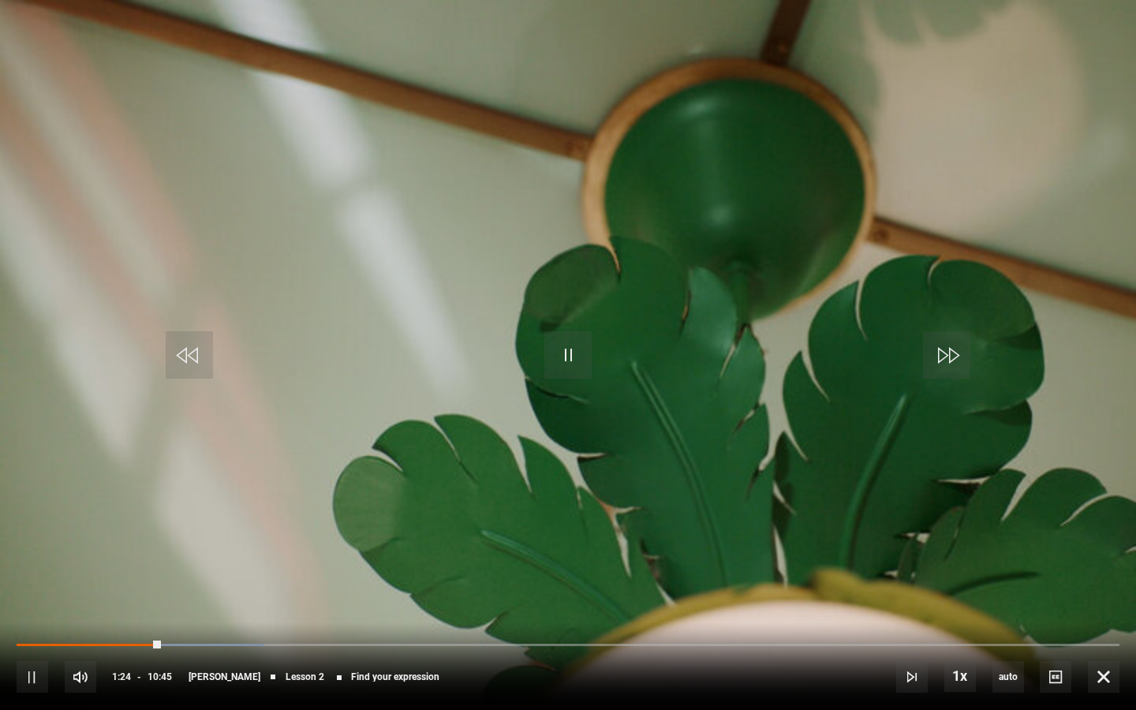
click at [146, 554] on div "10s Skip Back 10 seconds Pause 10s Skip Forward 10 seconds Loaded : 22.48% 01:1…" at bounding box center [568, 666] width 1136 height 88
click at [144, 554] on div "Loaded : 23.26% 01:15 01:25" at bounding box center [568, 644] width 1103 height 5
click at [354, 554] on div "03:17" at bounding box center [355, 644] width 2 height 5
click at [465, 554] on div "04:22" at bounding box center [466, 644] width 2 height 5
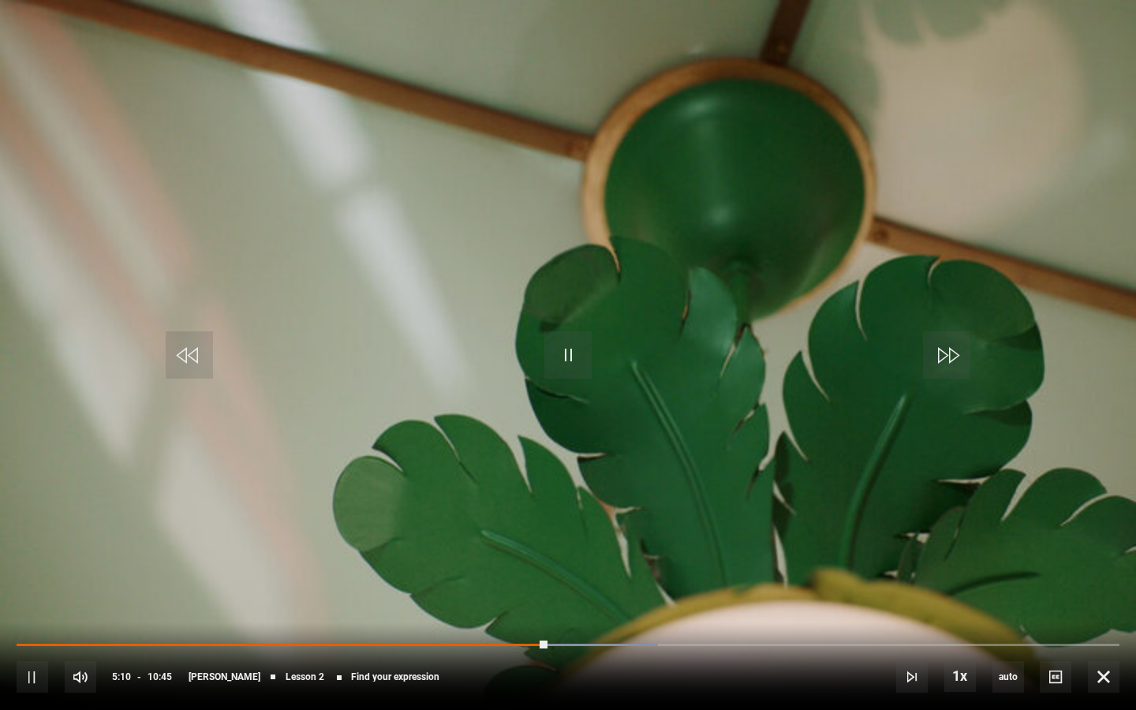
click at [507, 554] on div "10s Skip Back 10 seconds Pause 10s Skip Forward 10 seconds Loaded : 58.14% 04:2…" at bounding box center [568, 666] width 1136 height 88
click at [512, 554] on div "04:49" at bounding box center [513, 644] width 2 height 5
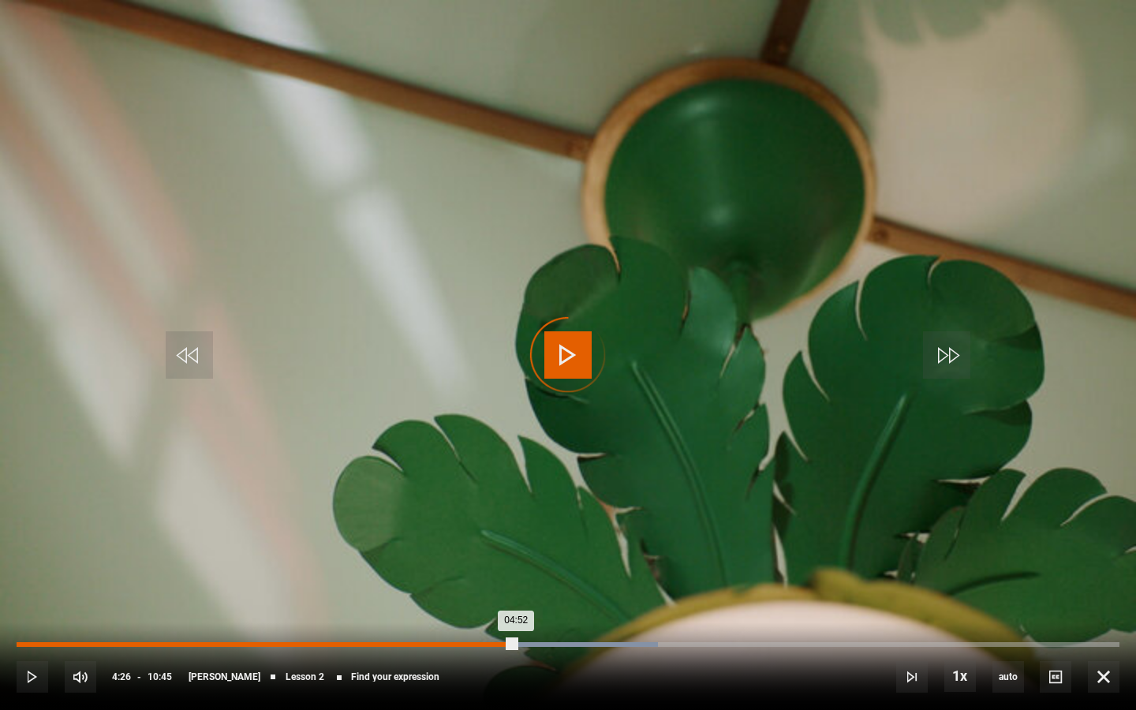
click at [472, 554] on div "04:26" at bounding box center [473, 644] width 2 height 5
click at [472, 554] on div "04:28" at bounding box center [246, 644] width 459 height 5
click at [472, 554] on div "04:27" at bounding box center [245, 644] width 457 height 5
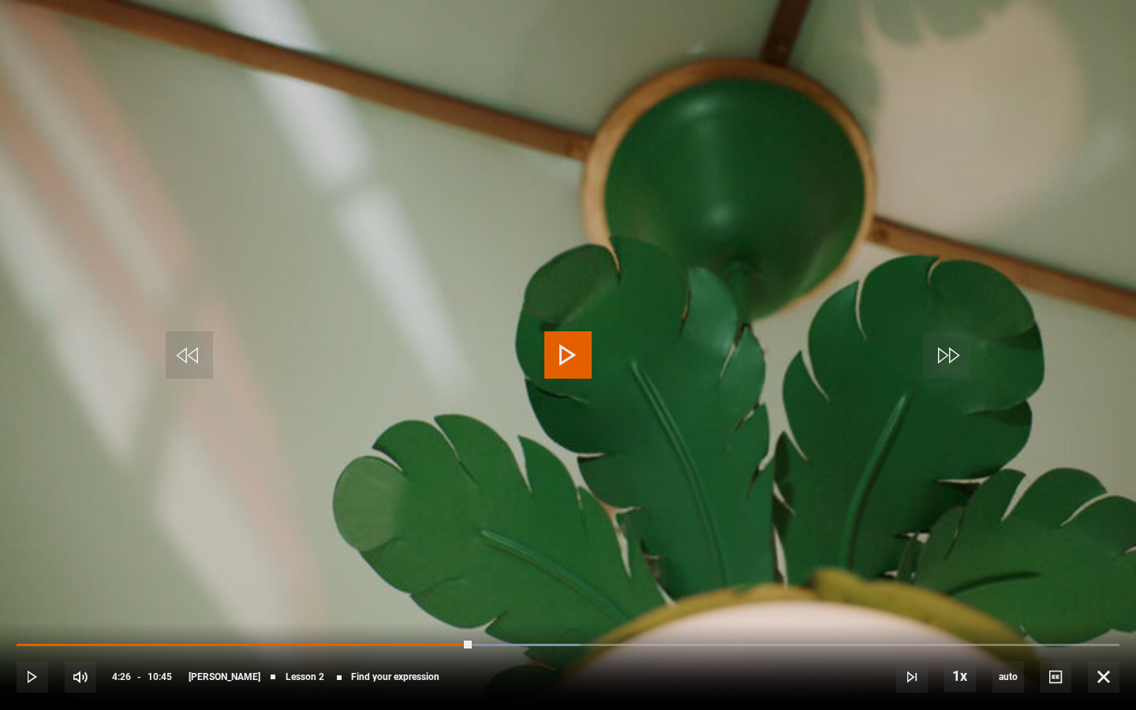
click at [564, 381] on video "Video Player" at bounding box center [568, 355] width 1136 height 710
click at [546, 554] on div "10s Skip Back 10 seconds Pause 10s Skip Forward 10 seconds Loaded : 64.34% 05:1…" at bounding box center [568, 666] width 1136 height 88
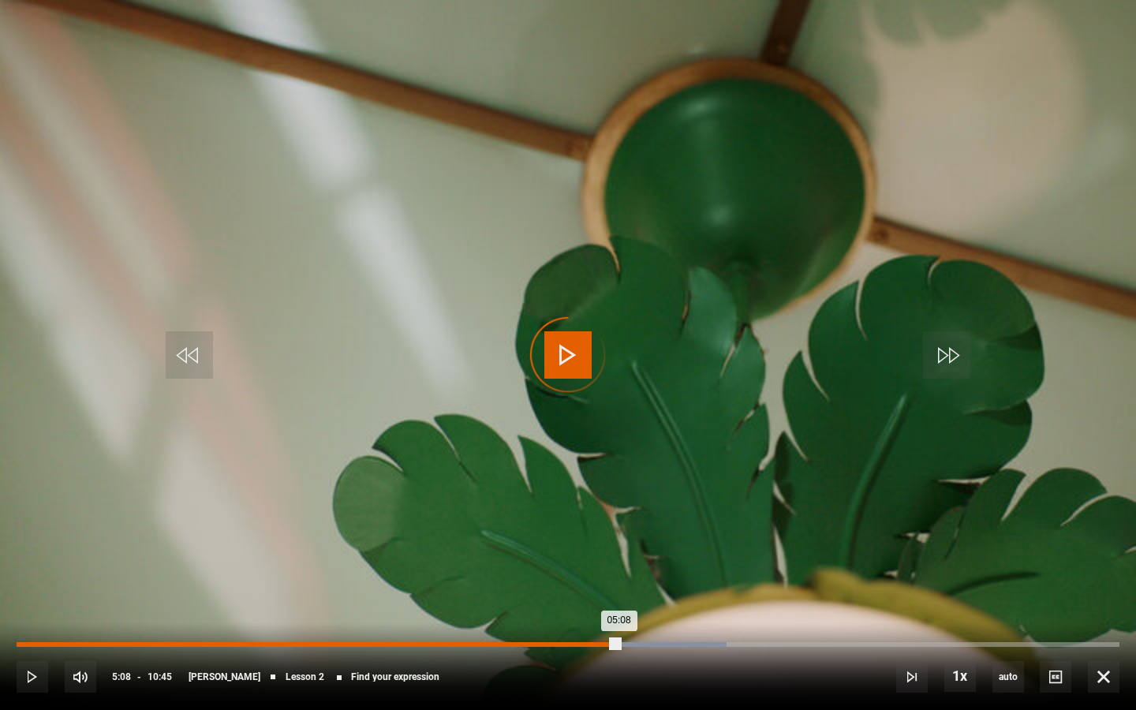
click at [544, 554] on div "05:08" at bounding box center [545, 644] width 2 height 5
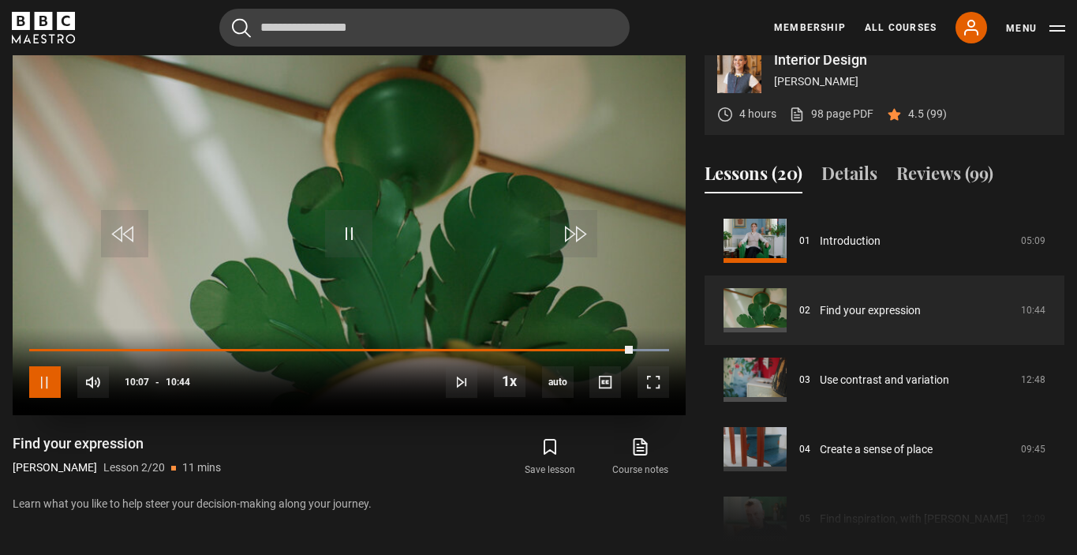
click at [37, 393] on span "Video Player" at bounding box center [45, 382] width 32 height 32
